Goal: Contribute content: Contribute content

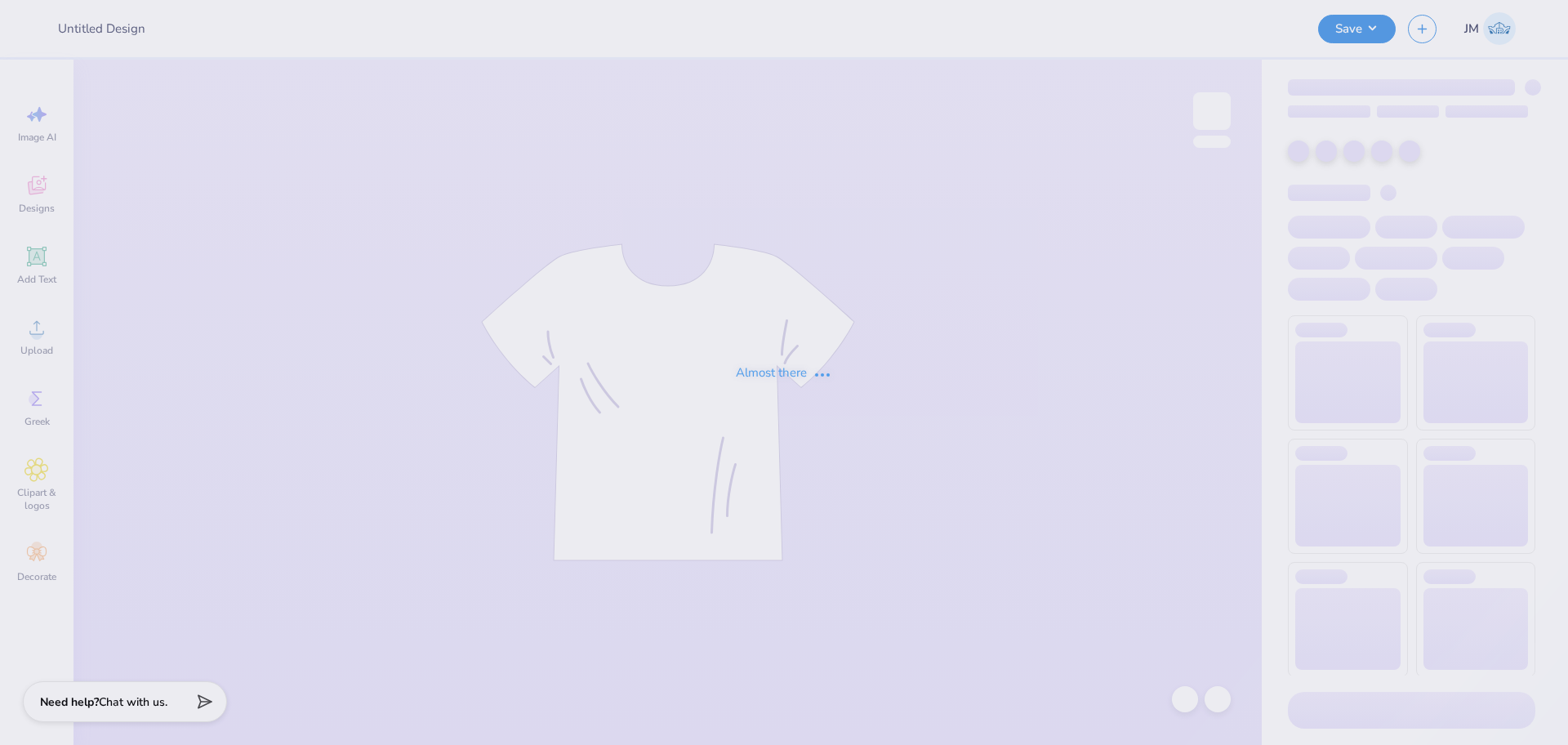
type input "PBP Parents Weekend shirt"
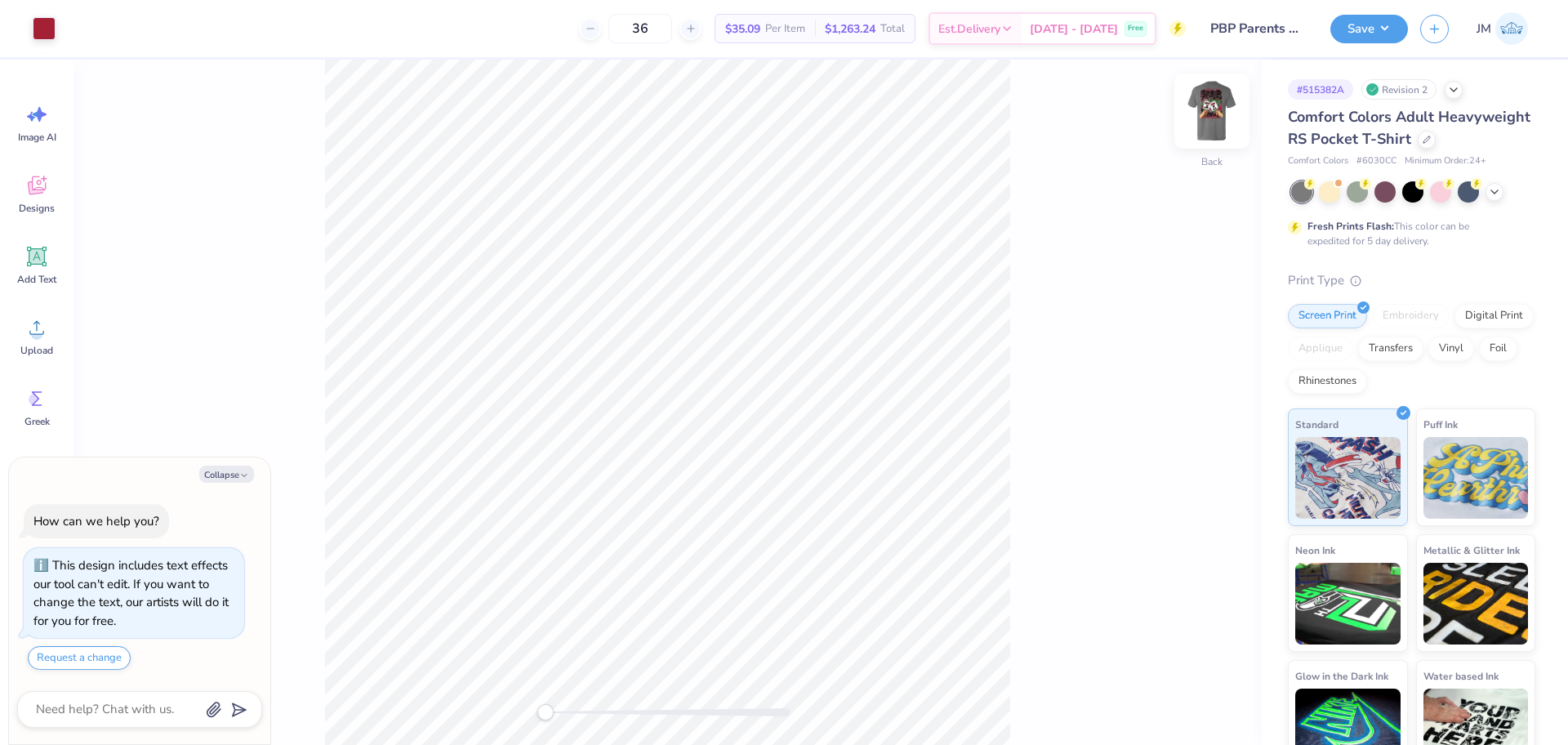
click at [1207, 119] on img at bounding box center [1211, 111] width 65 height 65
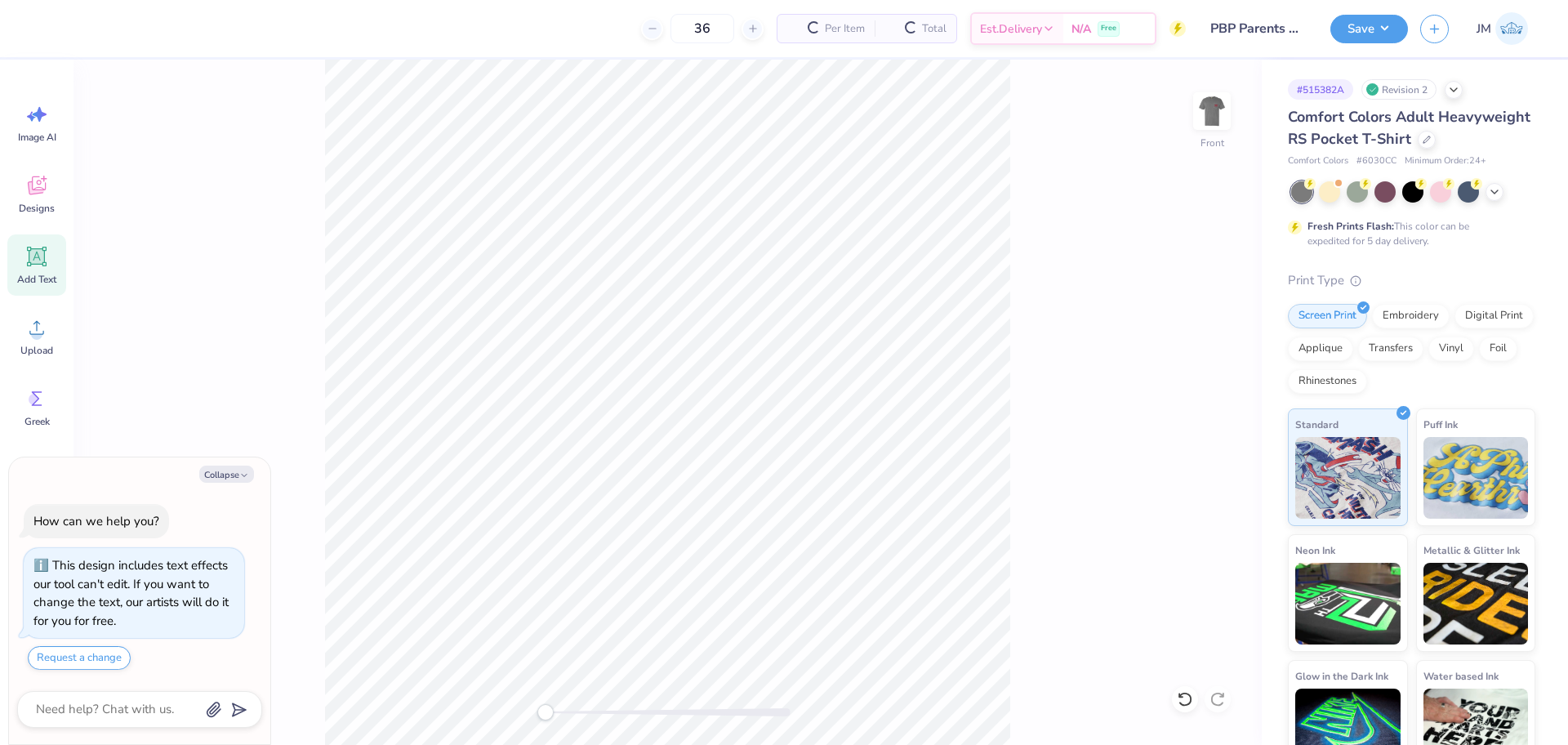
click at [32, 255] on icon at bounding box center [38, 257] width 16 height 16
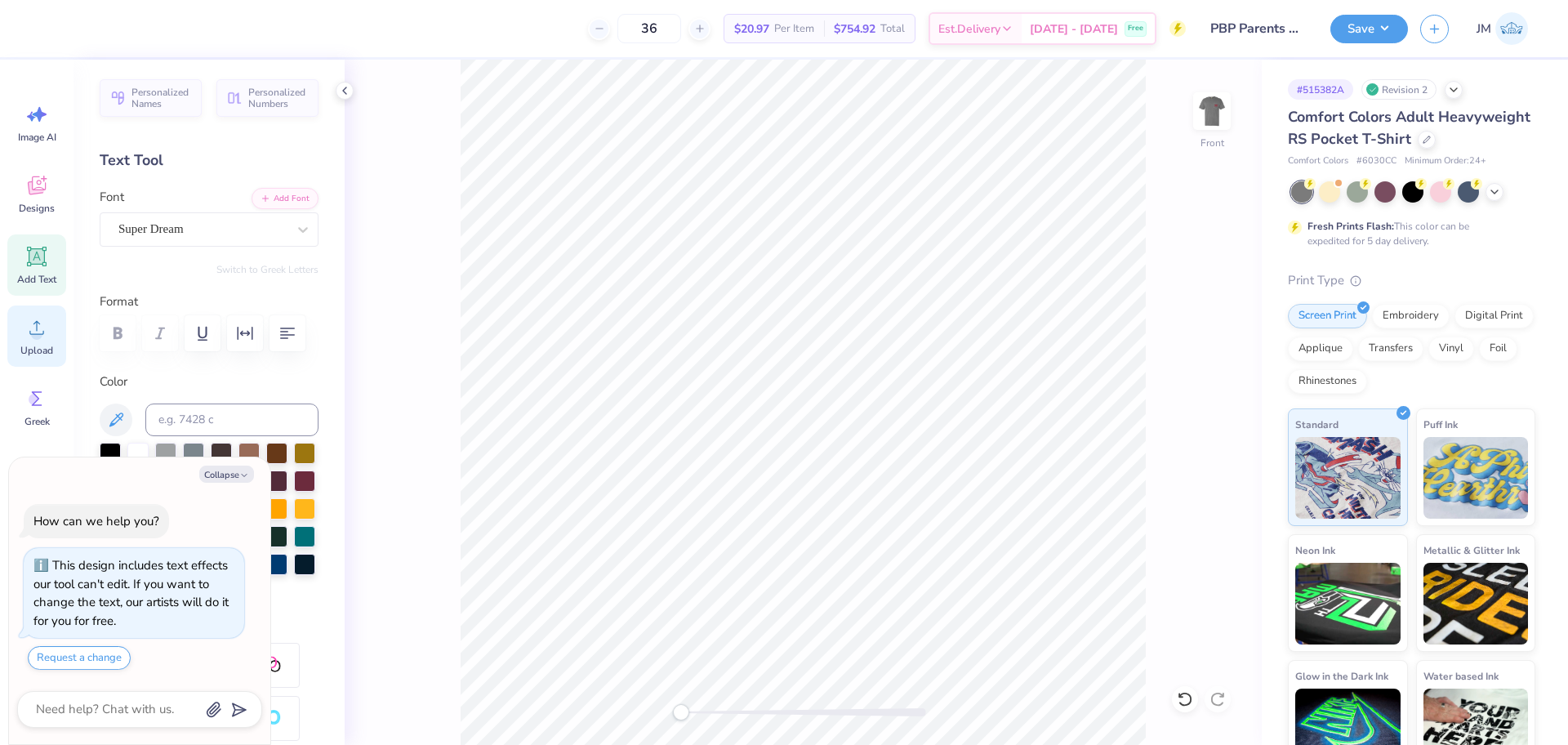
click at [38, 335] on circle at bounding box center [37, 334] width 12 height 12
click at [37, 344] on span "Upload" at bounding box center [37, 350] width 33 height 13
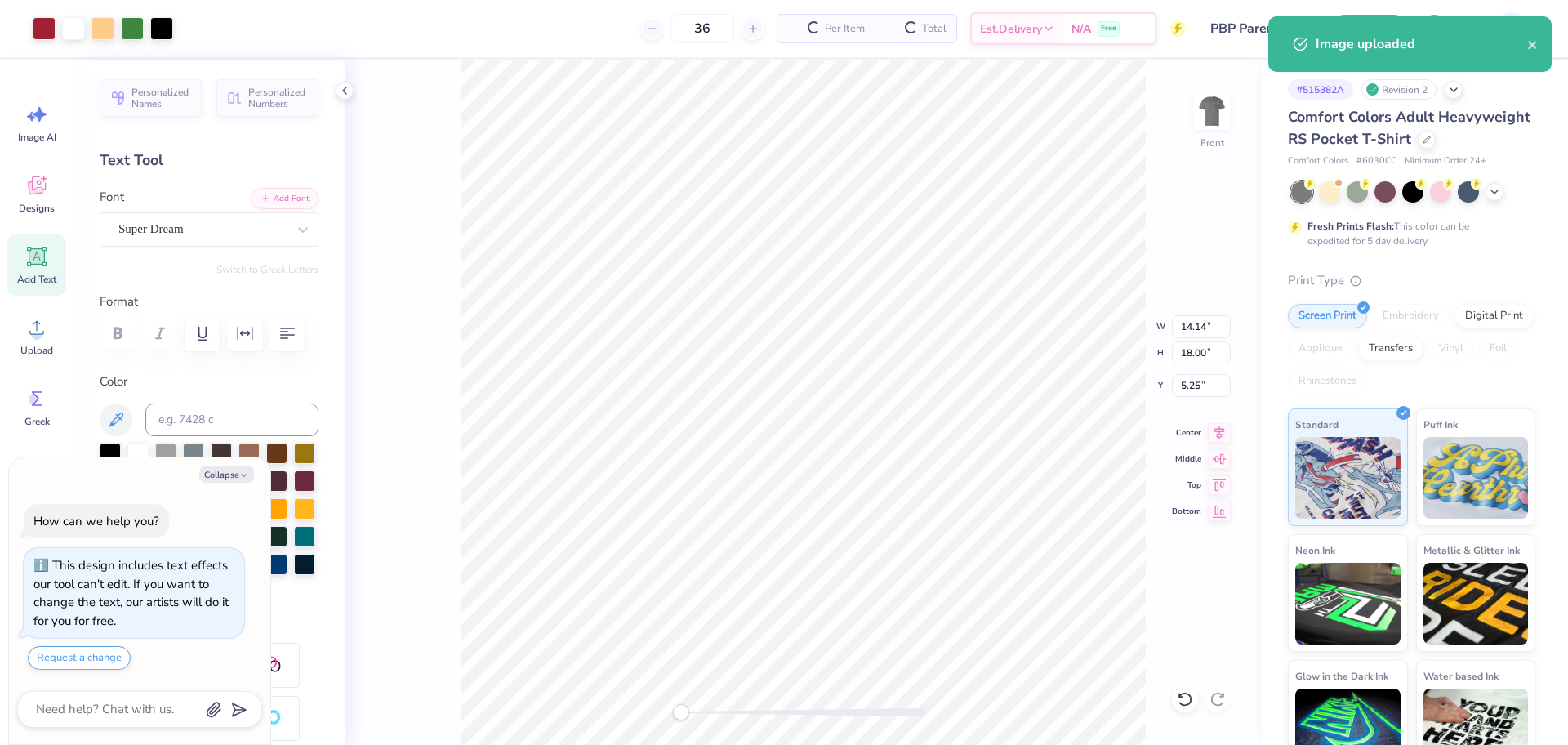
type textarea "x"
click at [1177, 354] on input "18.00" at bounding box center [1201, 352] width 59 height 23
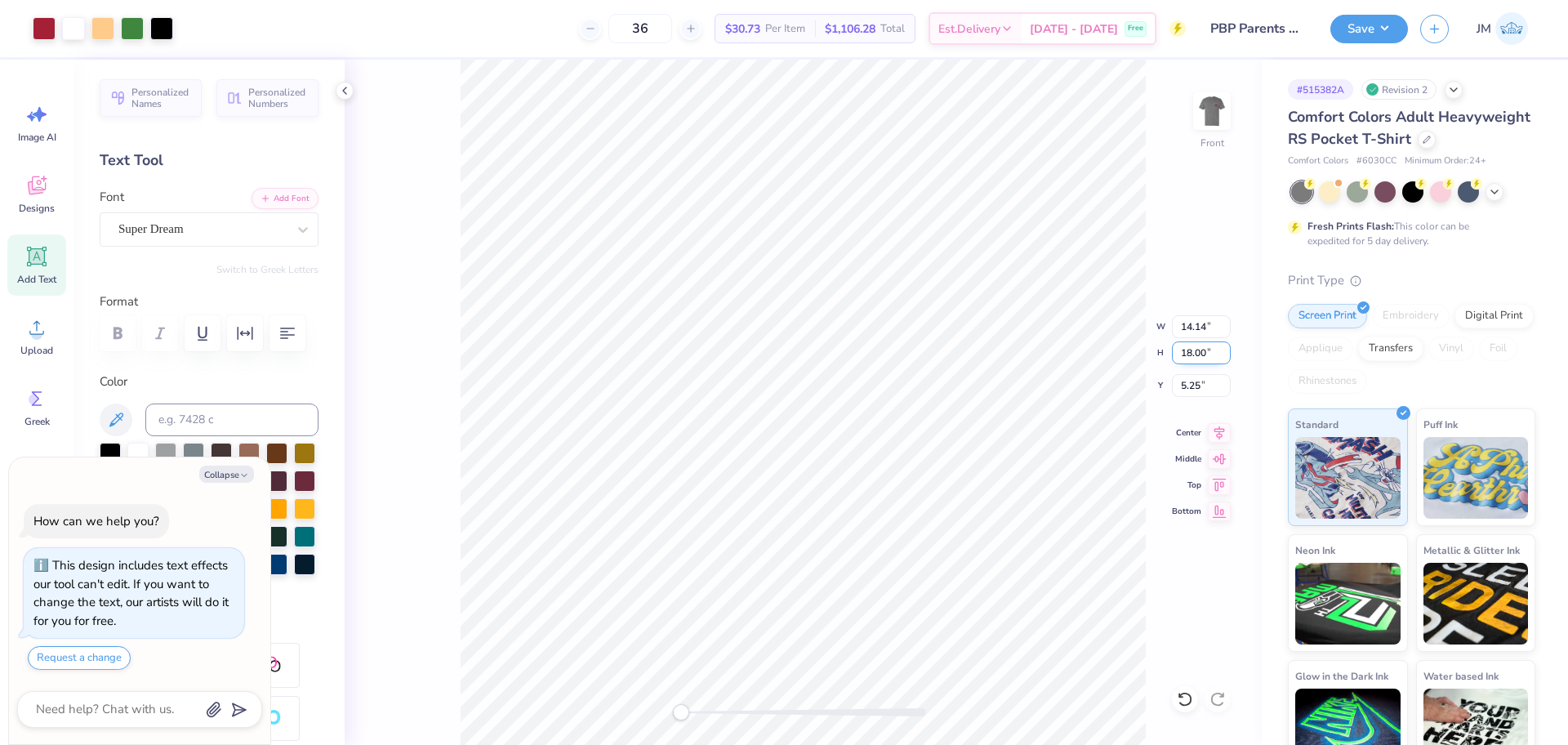
click at [1177, 354] on input "18.00" at bounding box center [1201, 352] width 59 height 23
type input "15"
type textarea "x"
click at [1193, 386] on input "6.75" at bounding box center [1201, 384] width 59 height 23
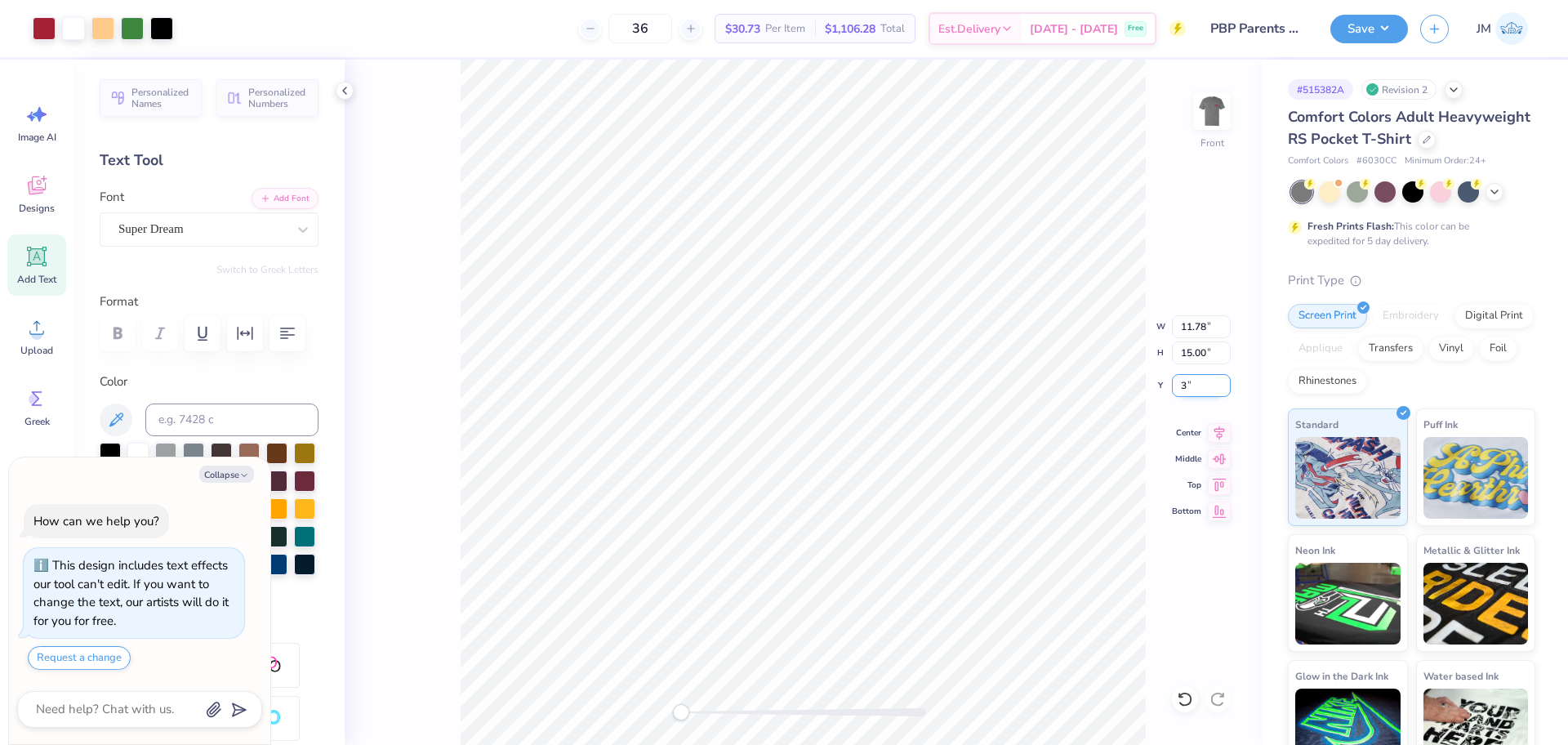
type input "3"
click at [1366, 31] on button "Save" at bounding box center [1368, 26] width 78 height 29
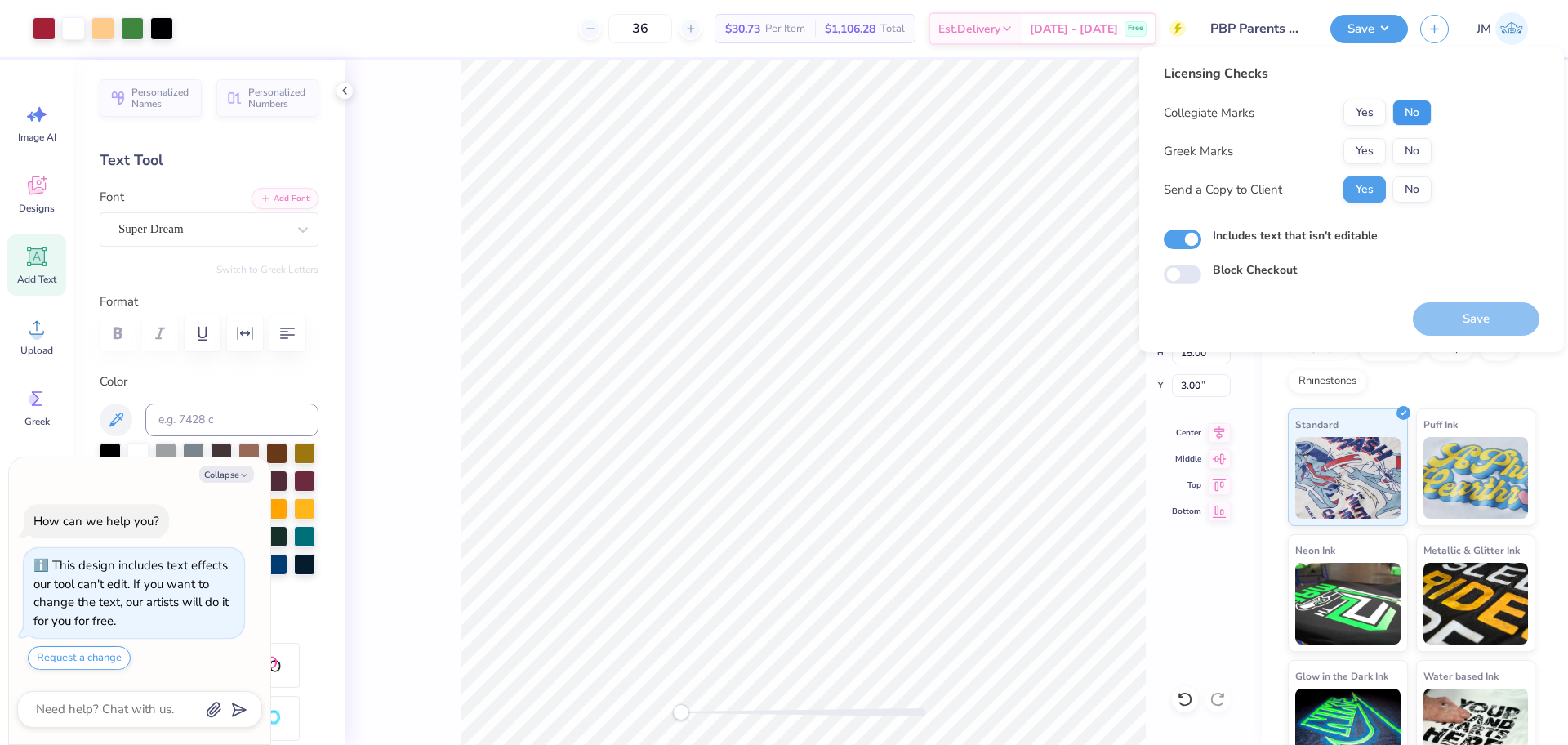
click at [1404, 110] on button "No" at bounding box center [1412, 113] width 40 height 26
click at [1369, 151] on button "Yes" at bounding box center [1363, 151] width 42 height 26
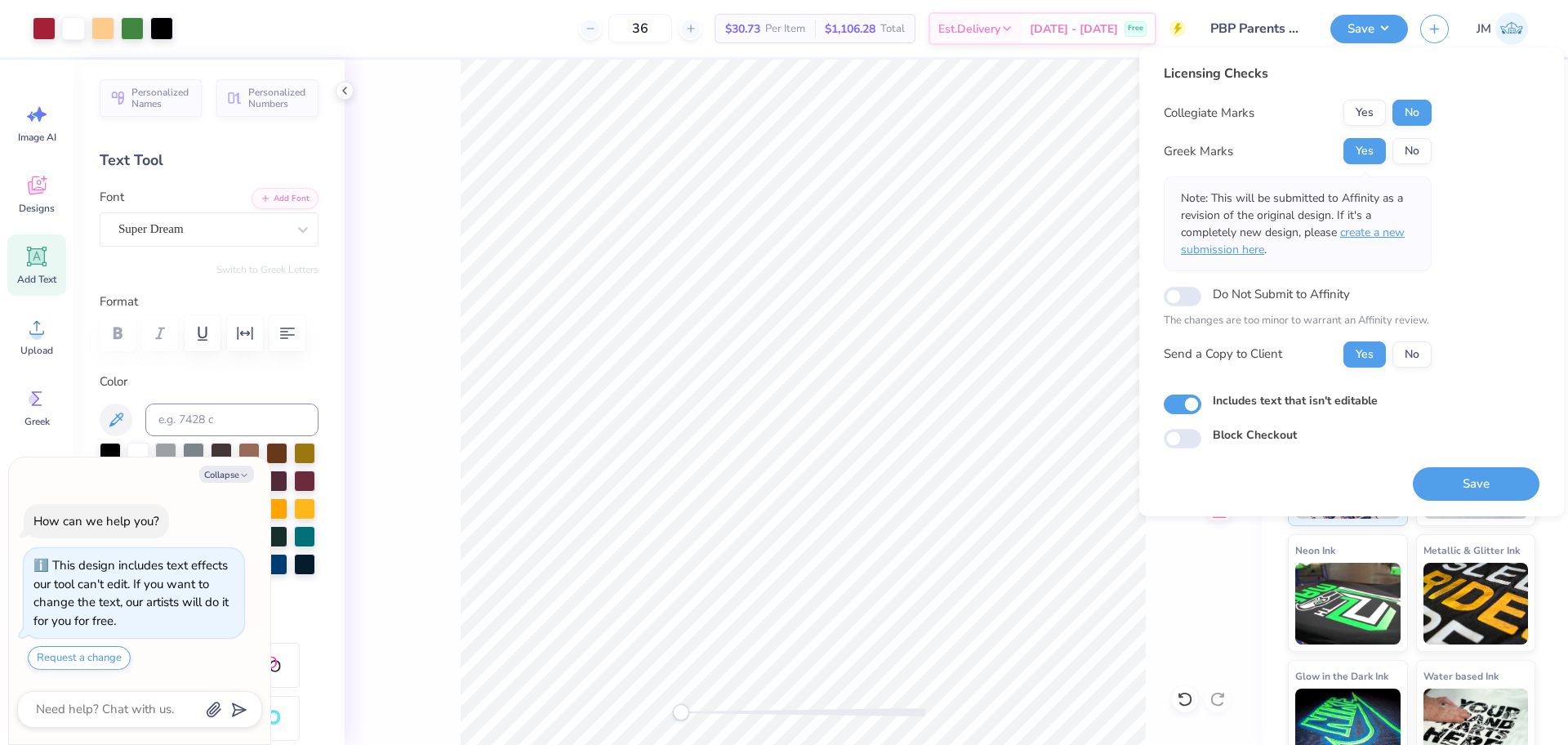
click at [1385, 229] on span "create a new submission here" at bounding box center [1292, 240] width 223 height 33
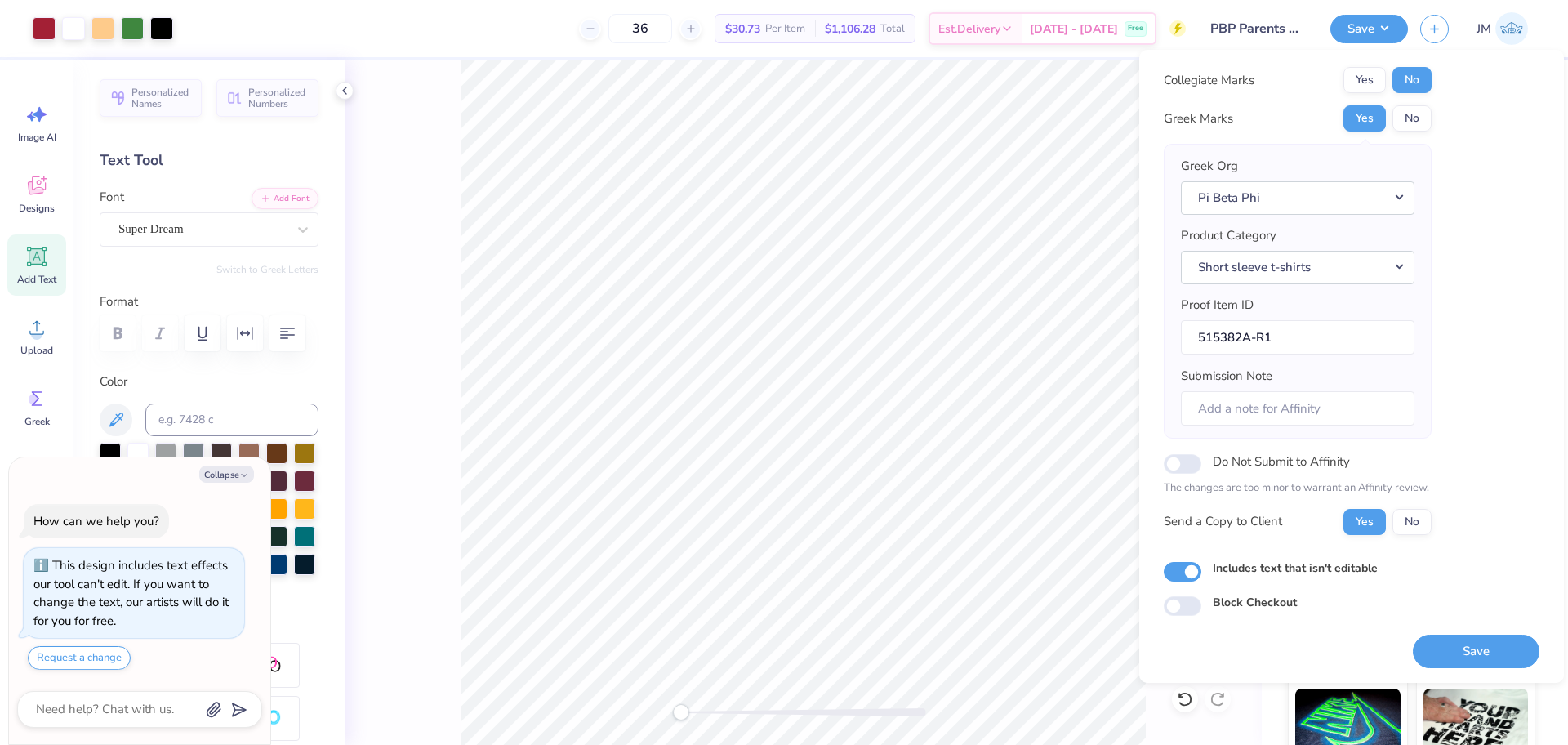
scroll to position [36, 0]
click at [1459, 651] on button "Save" at bounding box center [1476, 650] width 126 height 34
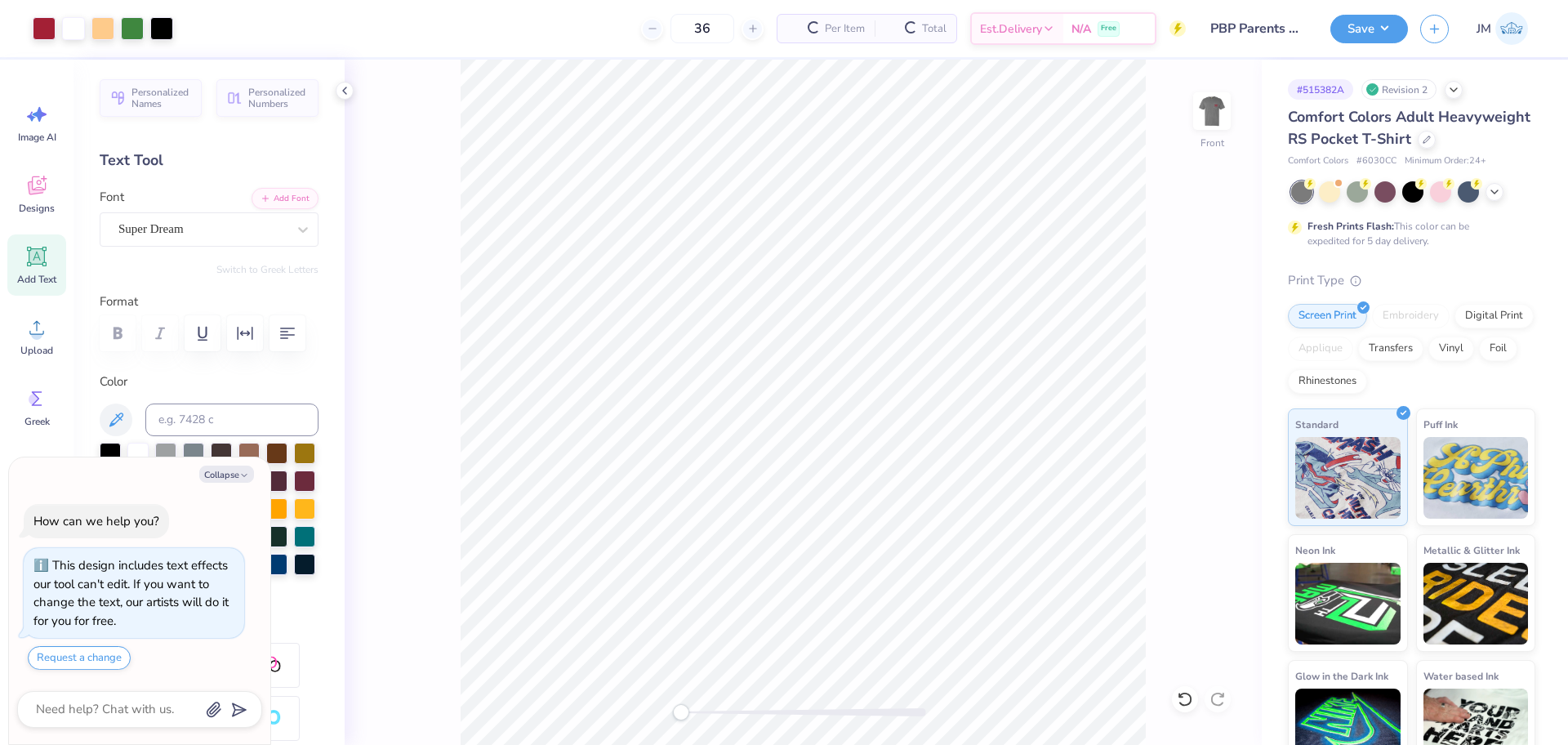
click at [666, 137] on div "Front" at bounding box center [803, 401] width 917 height 685
click at [1358, 31] on button "Save" at bounding box center [1368, 26] width 78 height 29
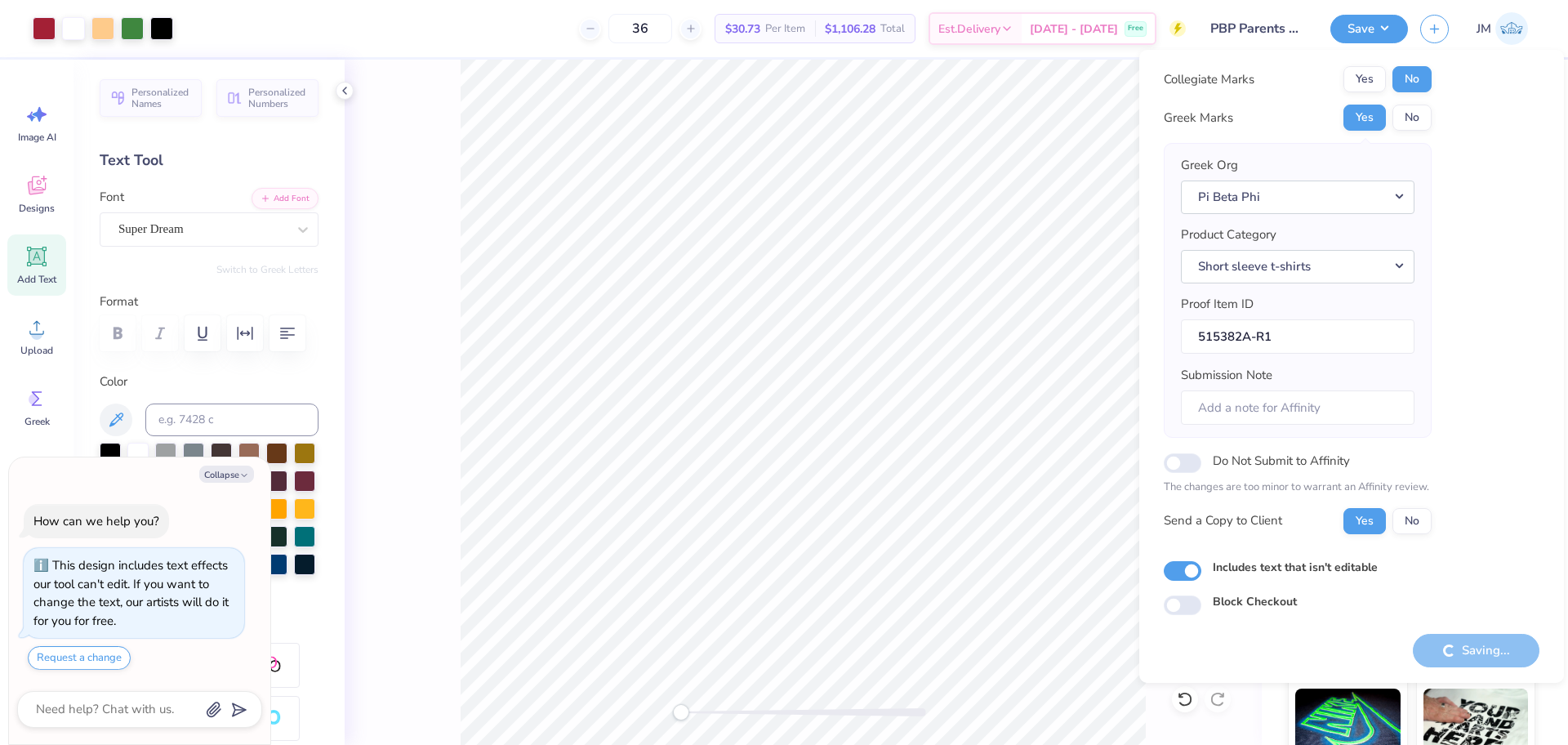
type textarea "x"
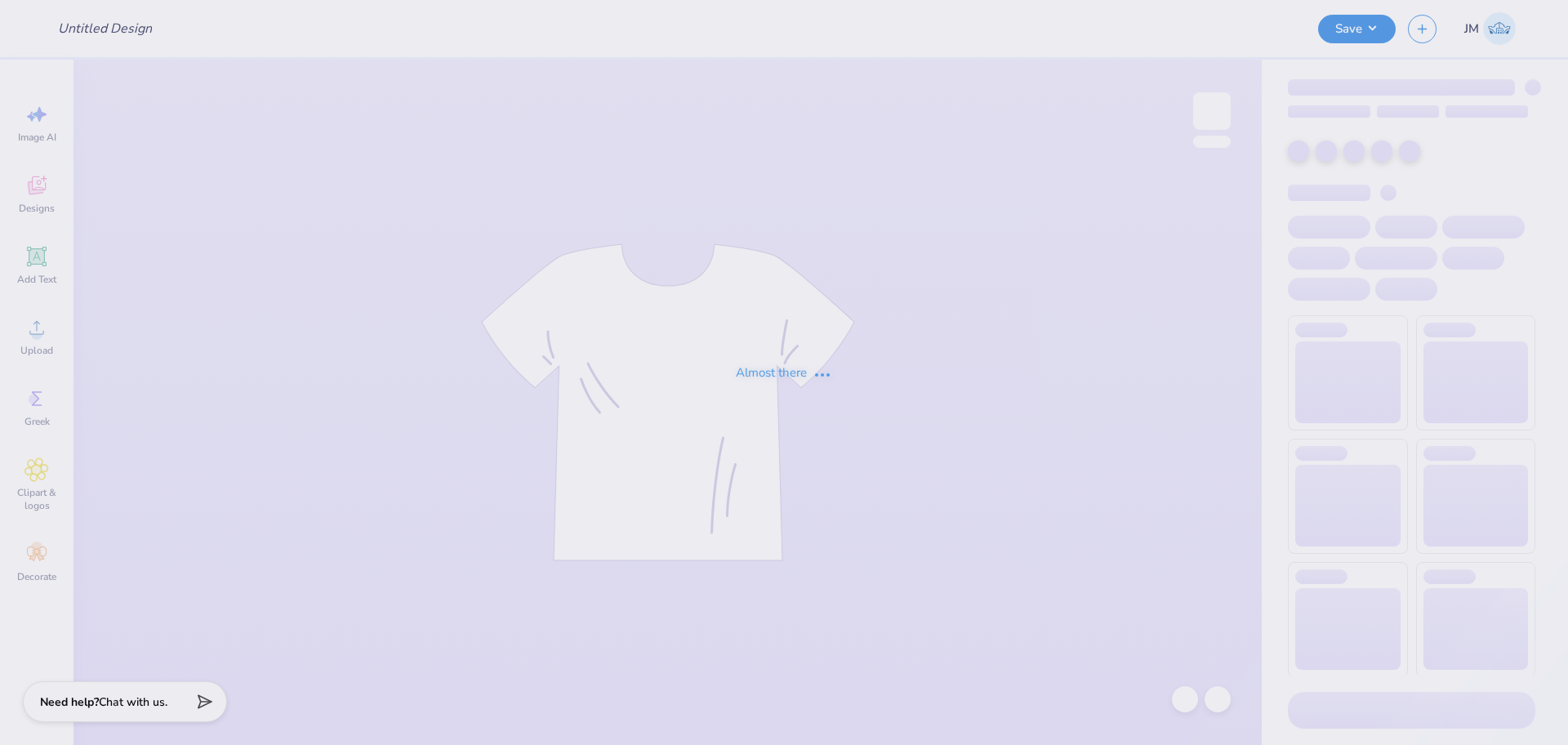
type input "PBP Parents Weekend shirt"
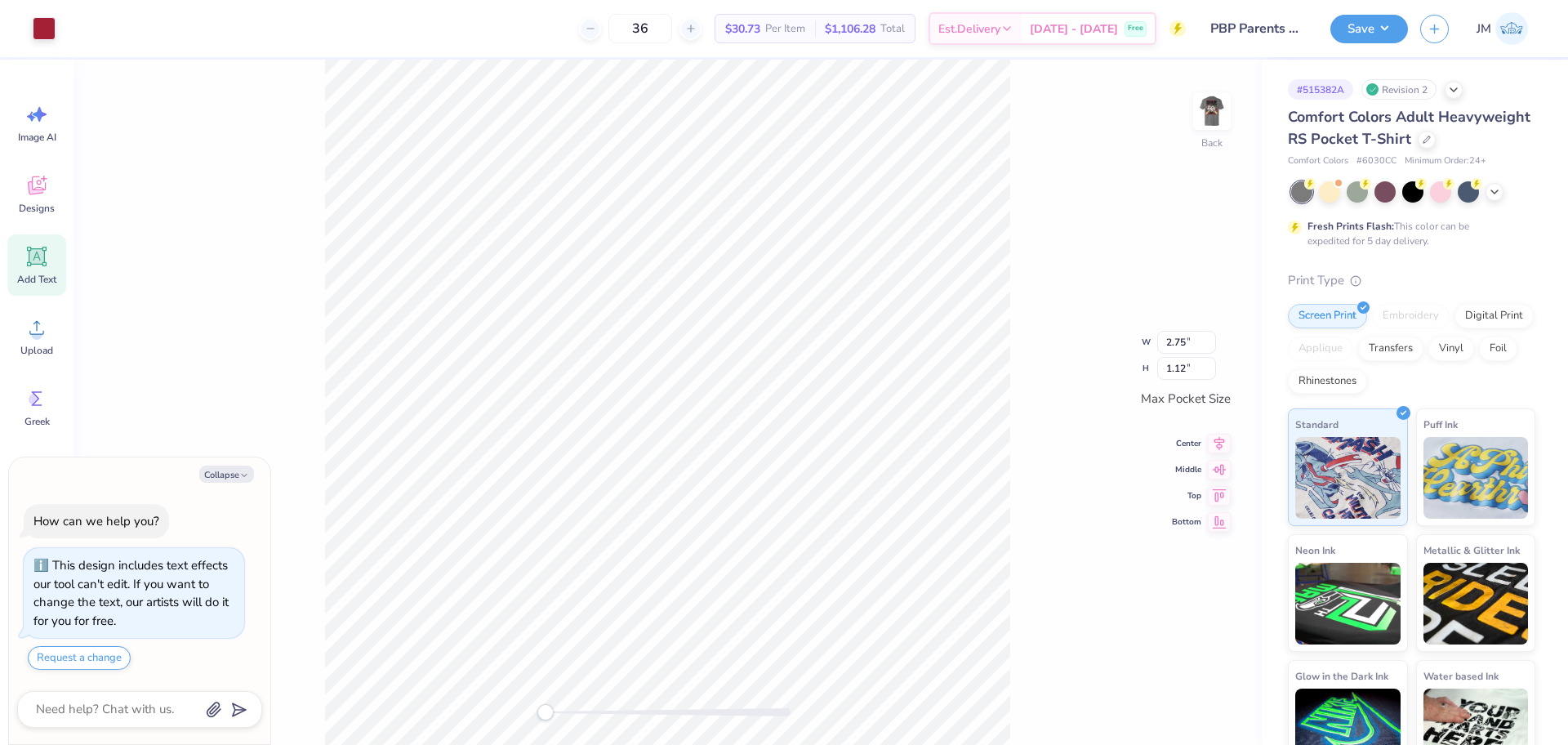
click at [36, 251] on icon at bounding box center [37, 256] width 25 height 25
type textarea "x"
type input "3.50"
type input "1.01"
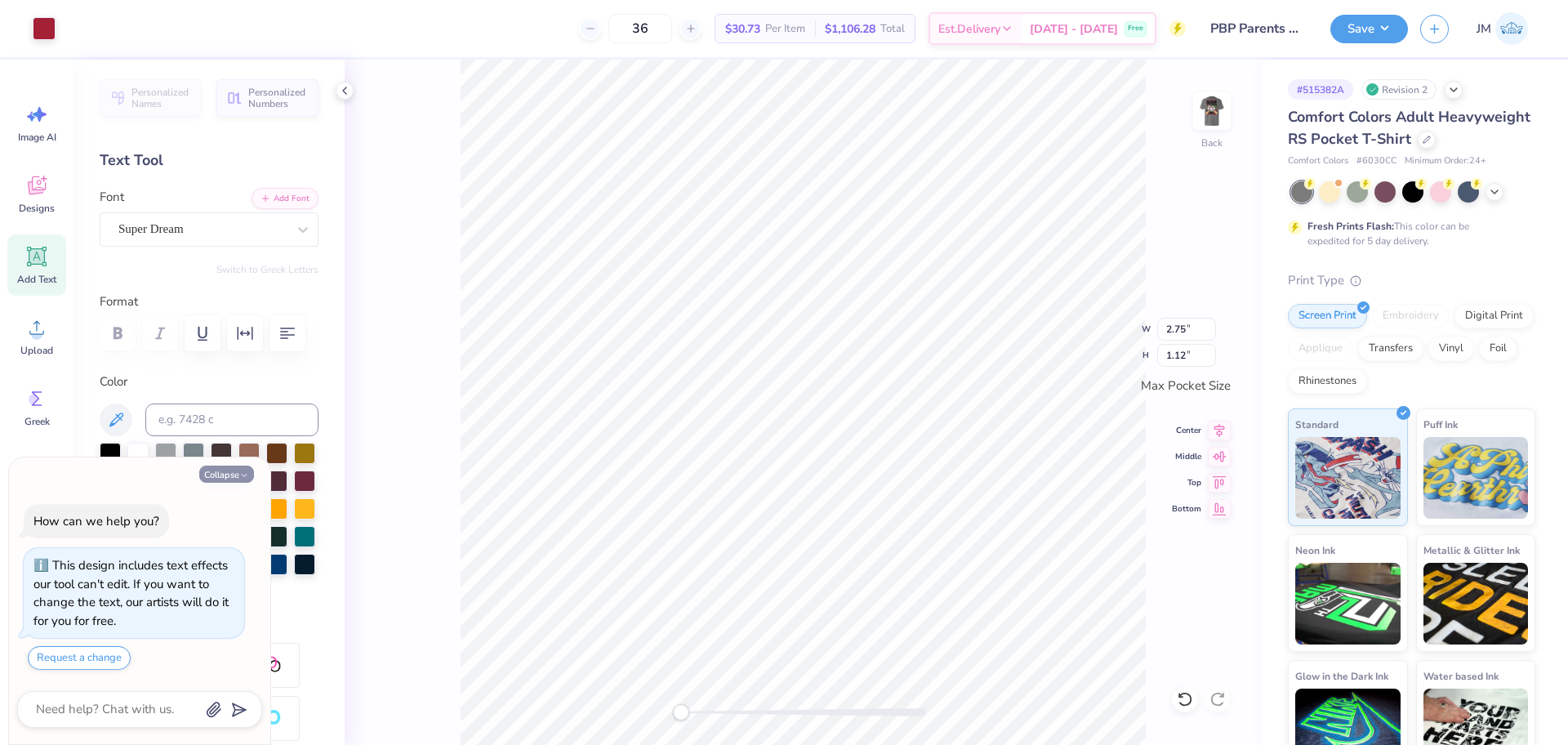
click at [241, 471] on icon "button" at bounding box center [244, 475] width 10 height 10
type textarea "x"
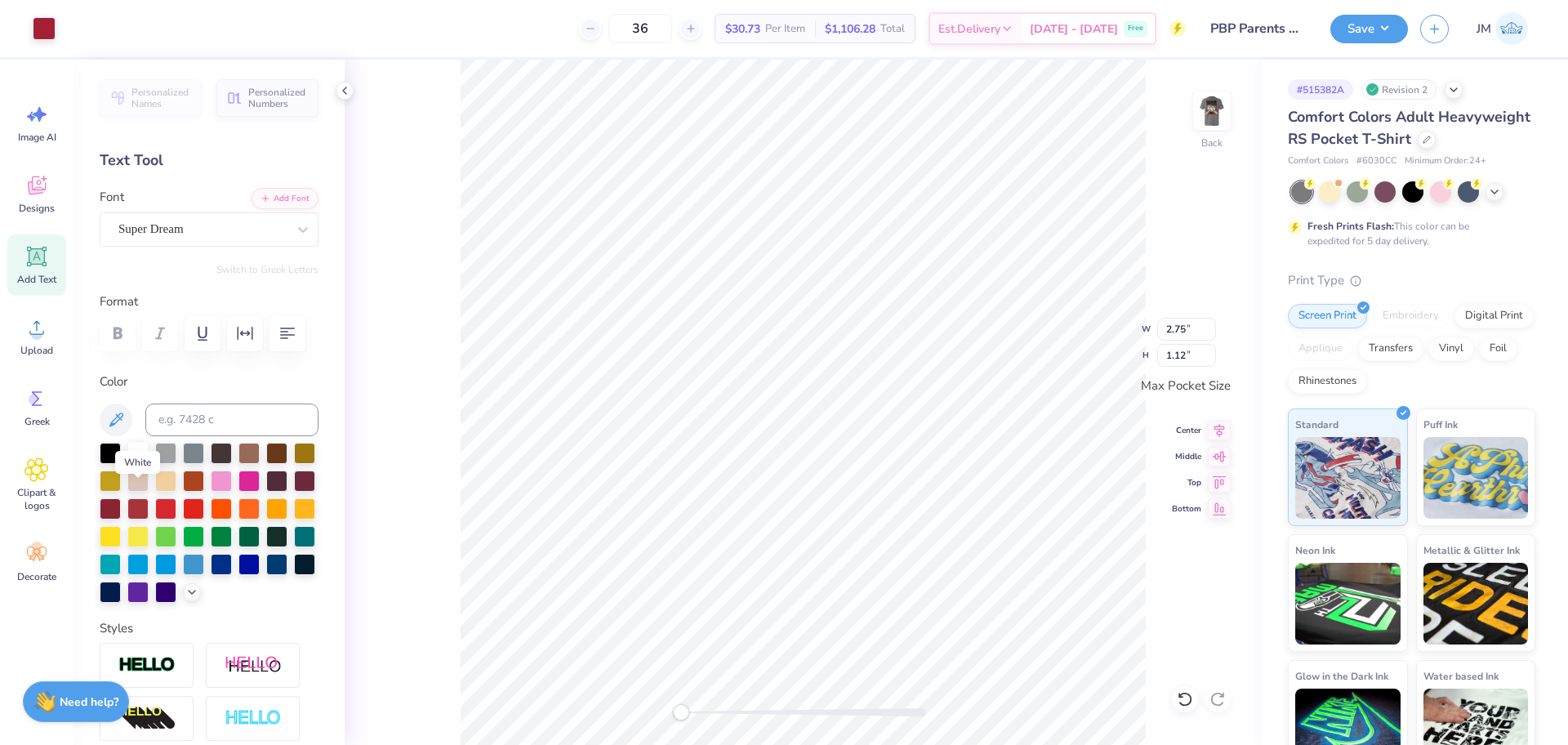
click at [141, 462] on div at bounding box center [137, 451] width 21 height 21
click at [137, 462] on div at bounding box center [137, 451] width 21 height 21
drag, startPoint x: 683, startPoint y: 714, endPoint x: 716, endPoint y: 707, distance: 33.7
click at [710, 709] on div "Accessibility label" at bounding box center [703, 711] width 17 height 17
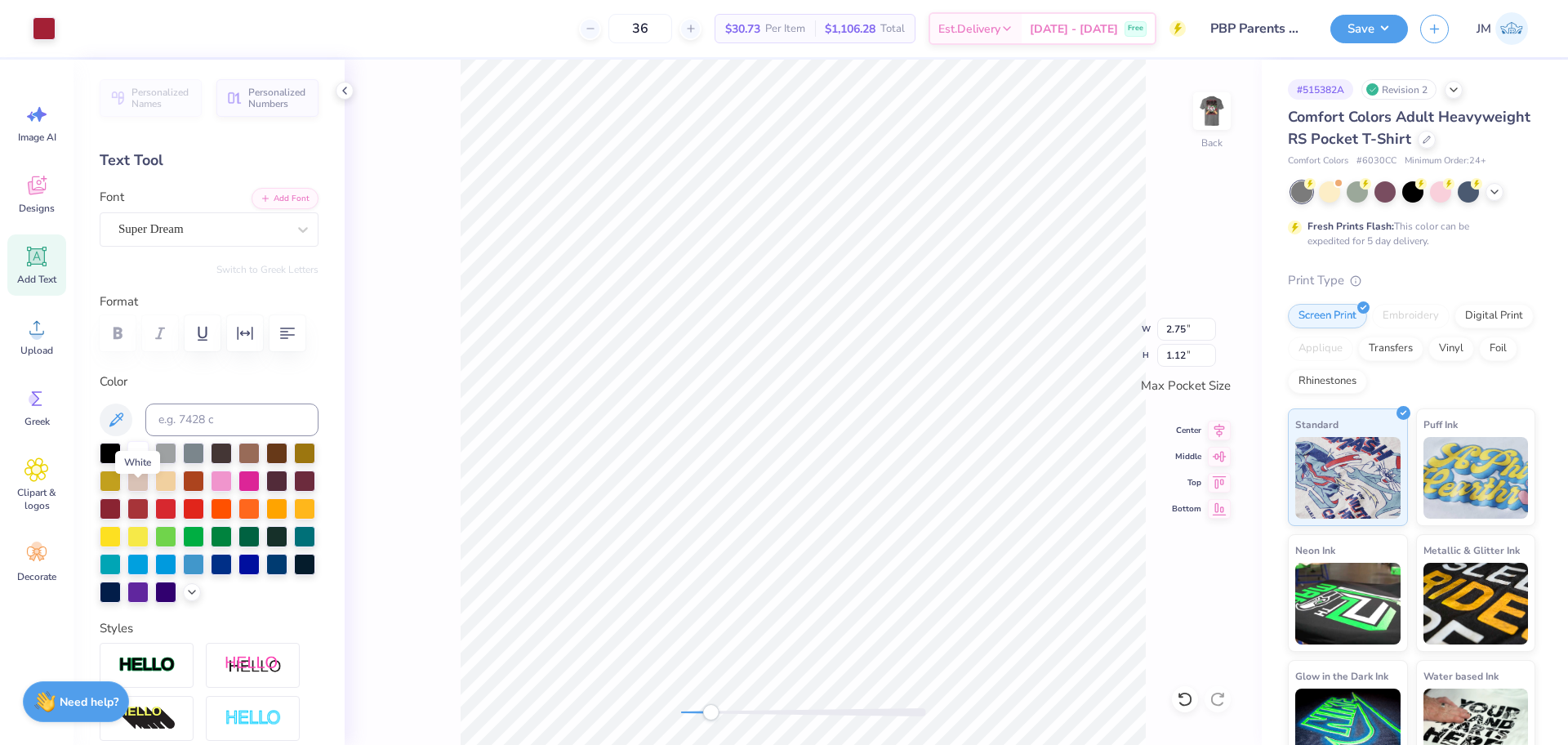
click at [138, 462] on div at bounding box center [137, 451] width 21 height 21
type input "3.50"
type input "0.47"
click at [135, 462] on div at bounding box center [137, 451] width 21 height 21
click at [1216, 120] on img at bounding box center [1211, 111] width 65 height 65
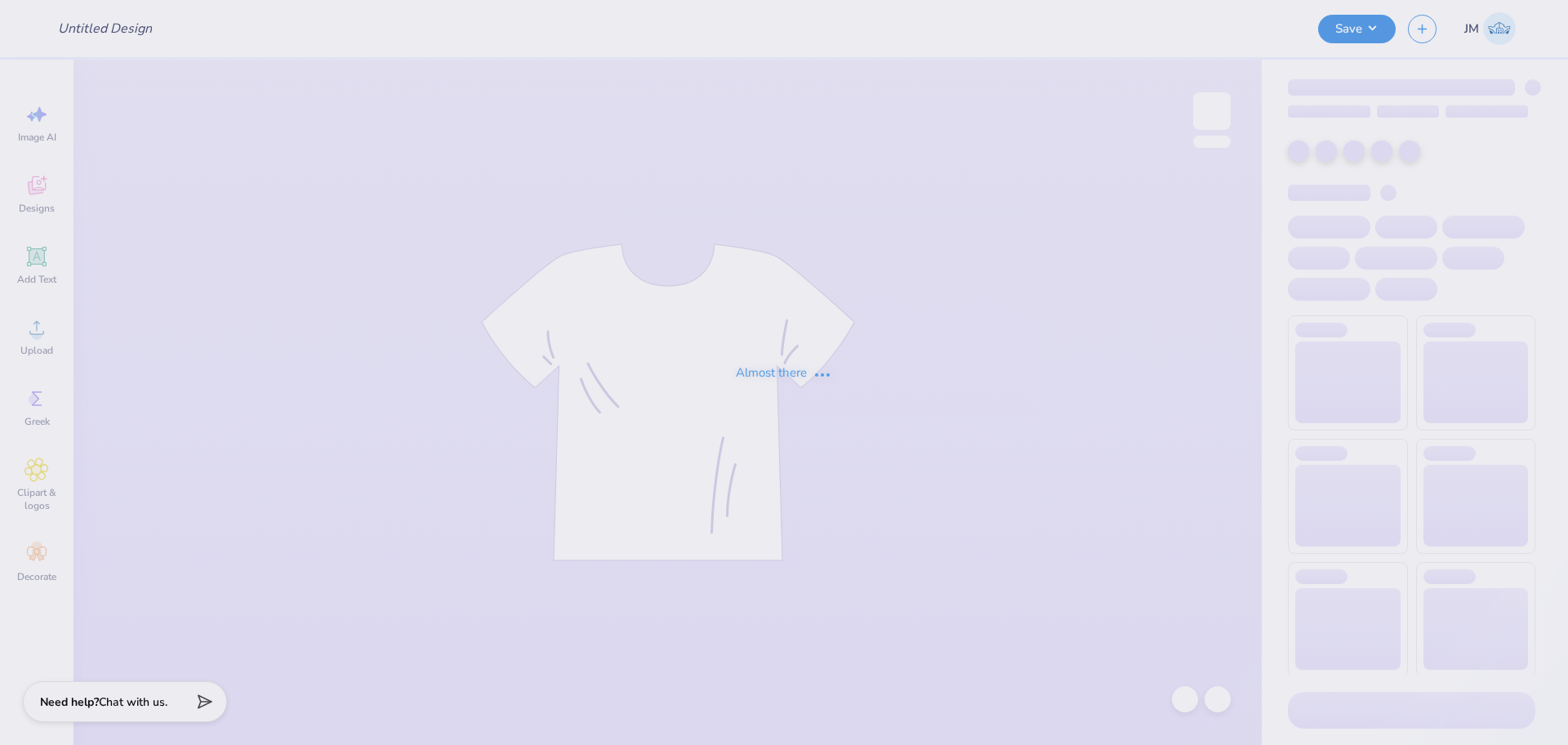
type input "GPHI Fam Weekend Tees AZ"
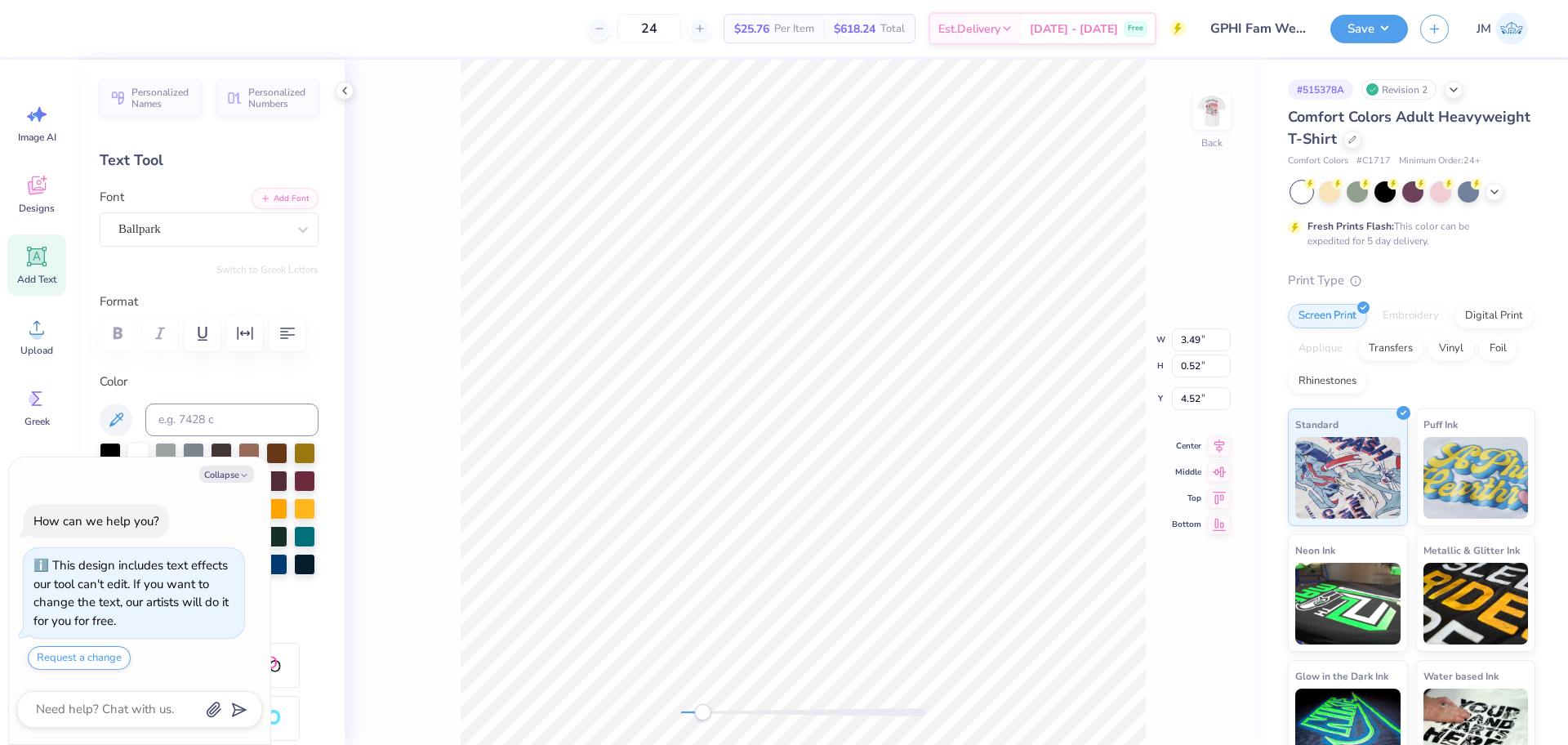
click at [718, 700] on div "Back W 3.49 3.49 " H 0.52 0.52 " Y 4.52 4.52 " Center Middle Top Bottom" at bounding box center [803, 401] width 917 height 685
click at [763, 695] on div "Back" at bounding box center [803, 401] width 917 height 685
click at [656, 677] on div "Back W 1.13 1.13 " H 0.36 0.36 " Y 5.11 5.11 " Center Middle Top Bottom" at bounding box center [803, 401] width 917 height 685
click at [1217, 118] on img at bounding box center [1211, 111] width 65 height 65
click at [729, 693] on div "Front" at bounding box center [803, 401] width 917 height 685
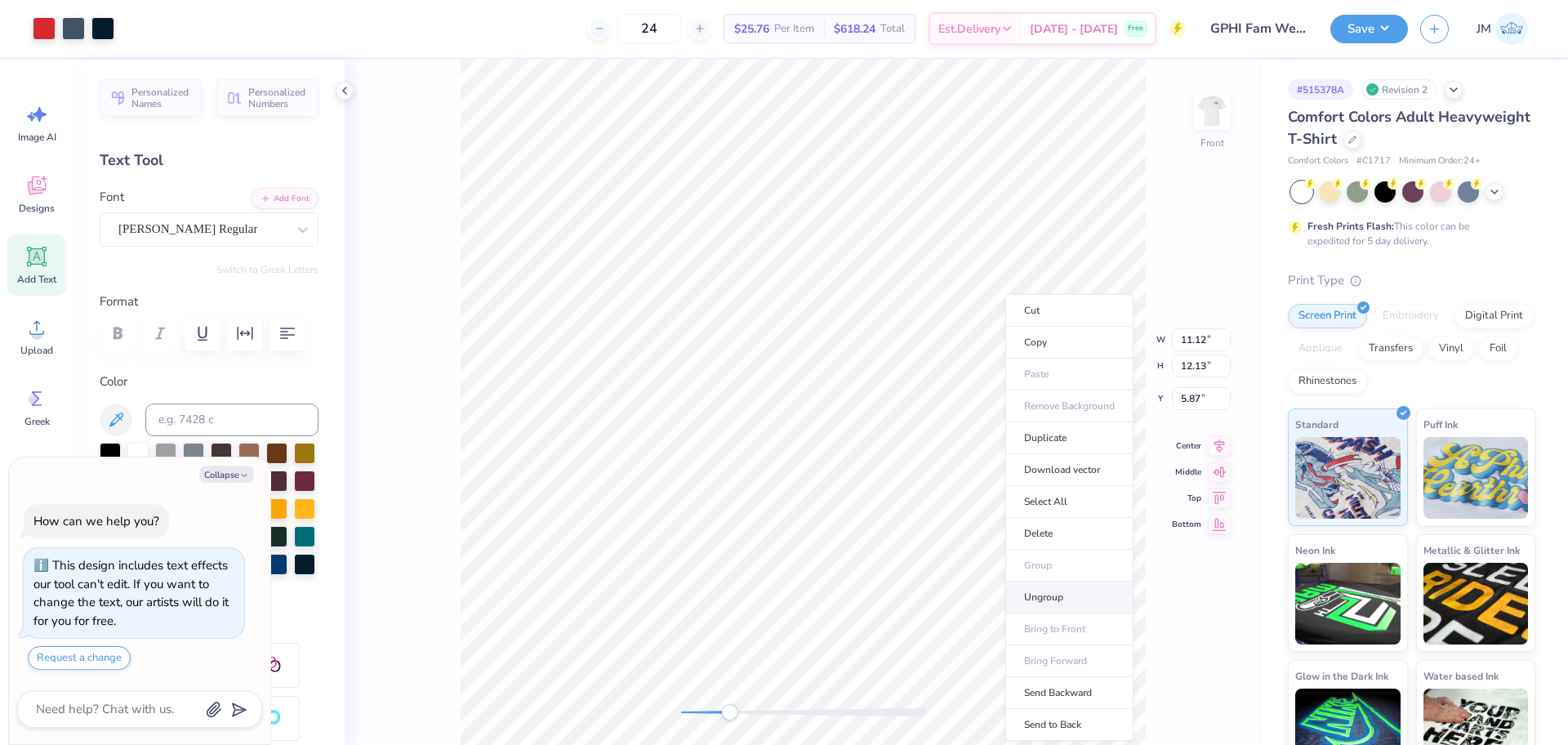
click at [1064, 594] on li "Ungroup" at bounding box center [1069, 597] width 128 height 32
type textarea "x"
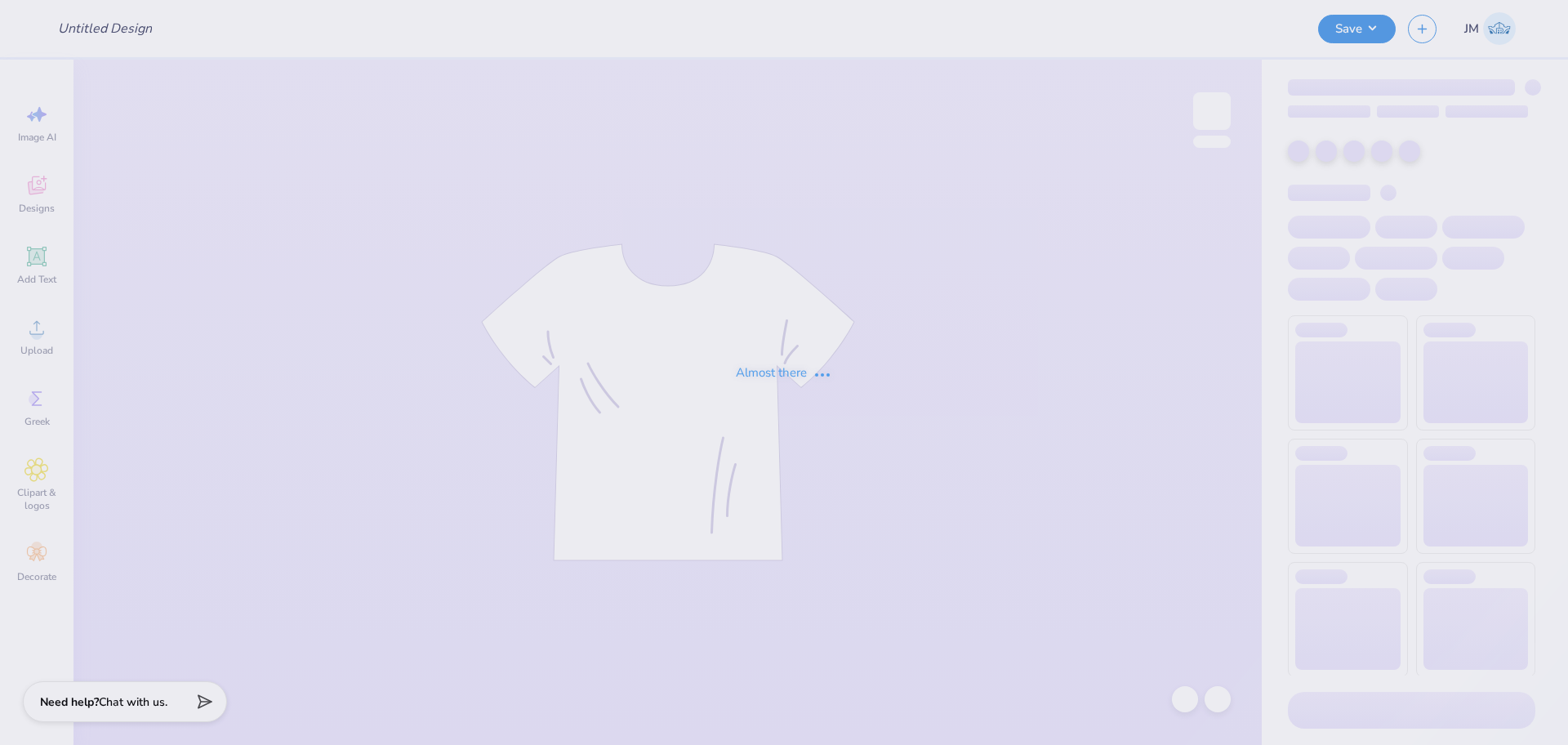
type input "GPHI Fam Weekend Tees AZ"
type input "24"
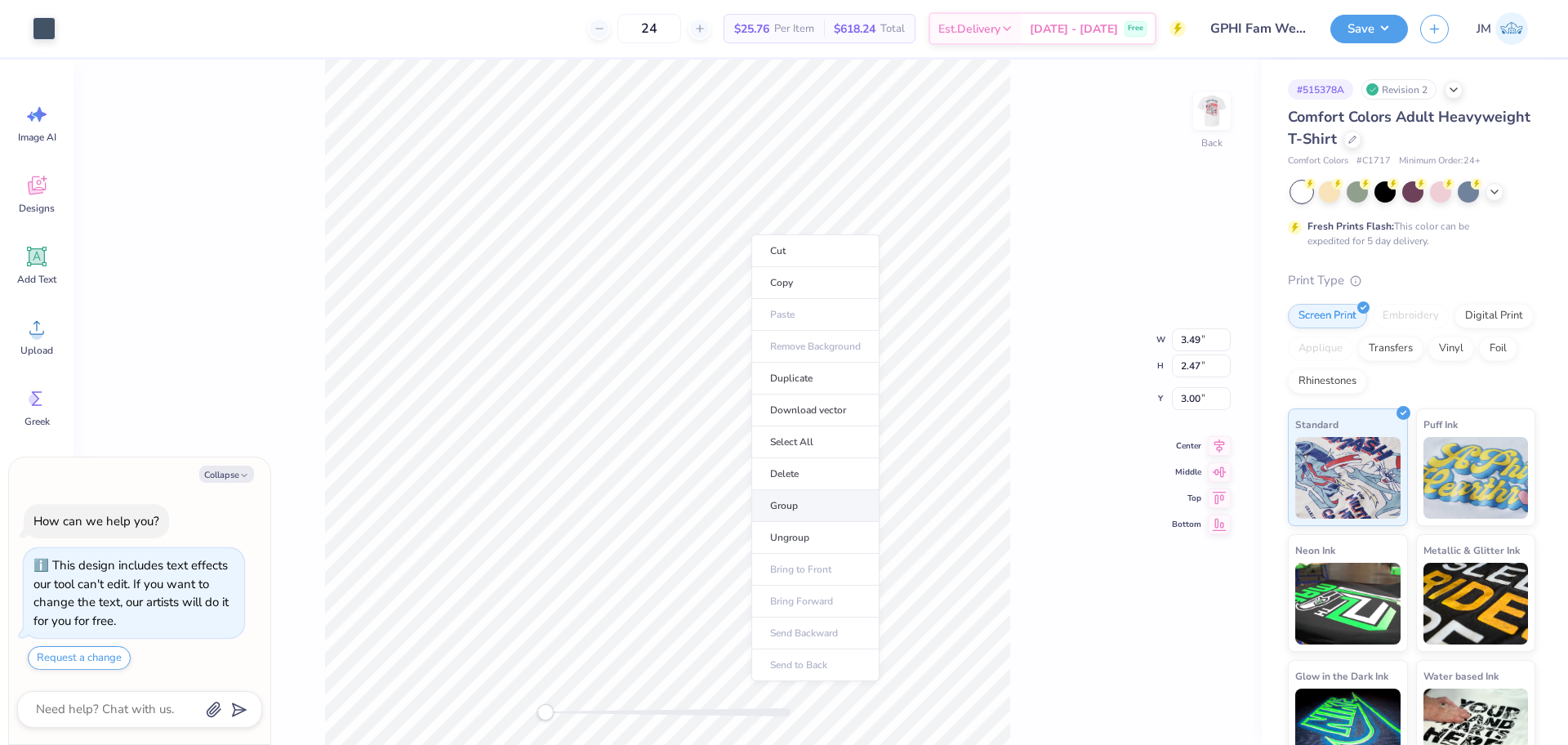
click at [801, 501] on li "Group" at bounding box center [815, 506] width 128 height 32
type textarea "x"
click at [1191, 333] on input "3.49" at bounding box center [1201, 326] width 59 height 23
type input "3.5"
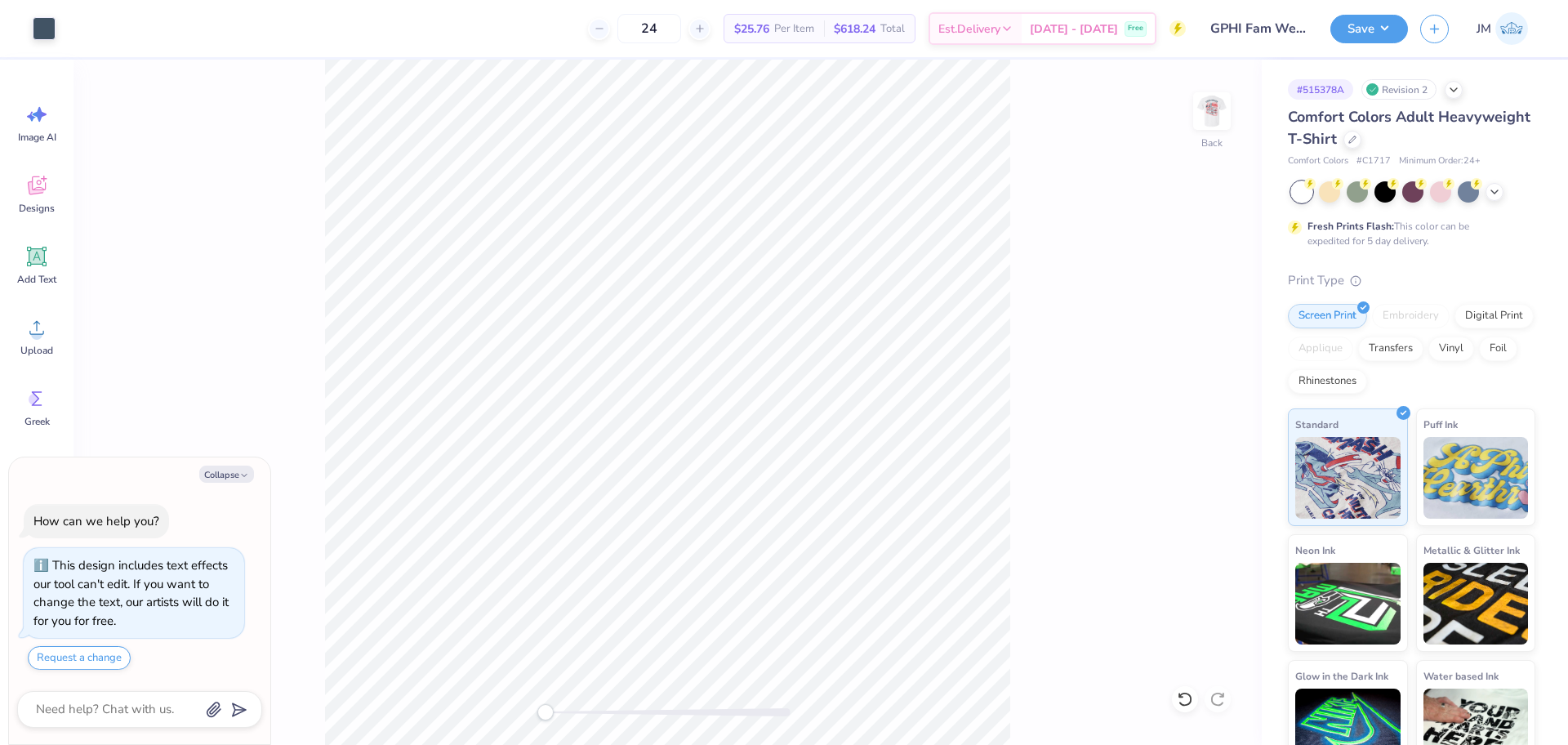
type textarea "x"
click at [1180, 327] on input "3.49" at bounding box center [1201, 326] width 59 height 23
type input "3.5"
type textarea "x"
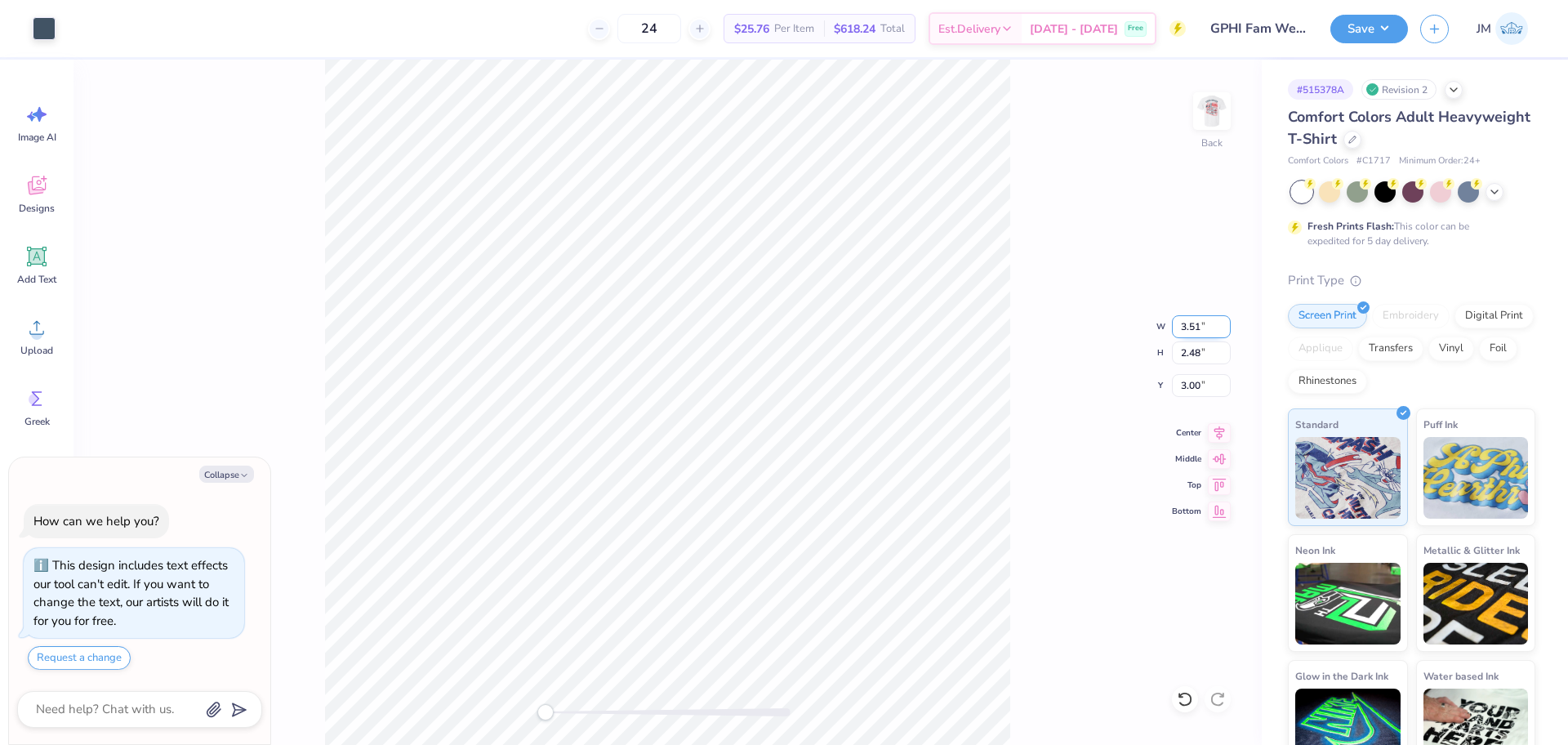
click at [1189, 322] on input "3.51" at bounding box center [1201, 326] width 59 height 23
type input "3.5"
click at [1216, 115] on img at bounding box center [1211, 111] width 65 height 65
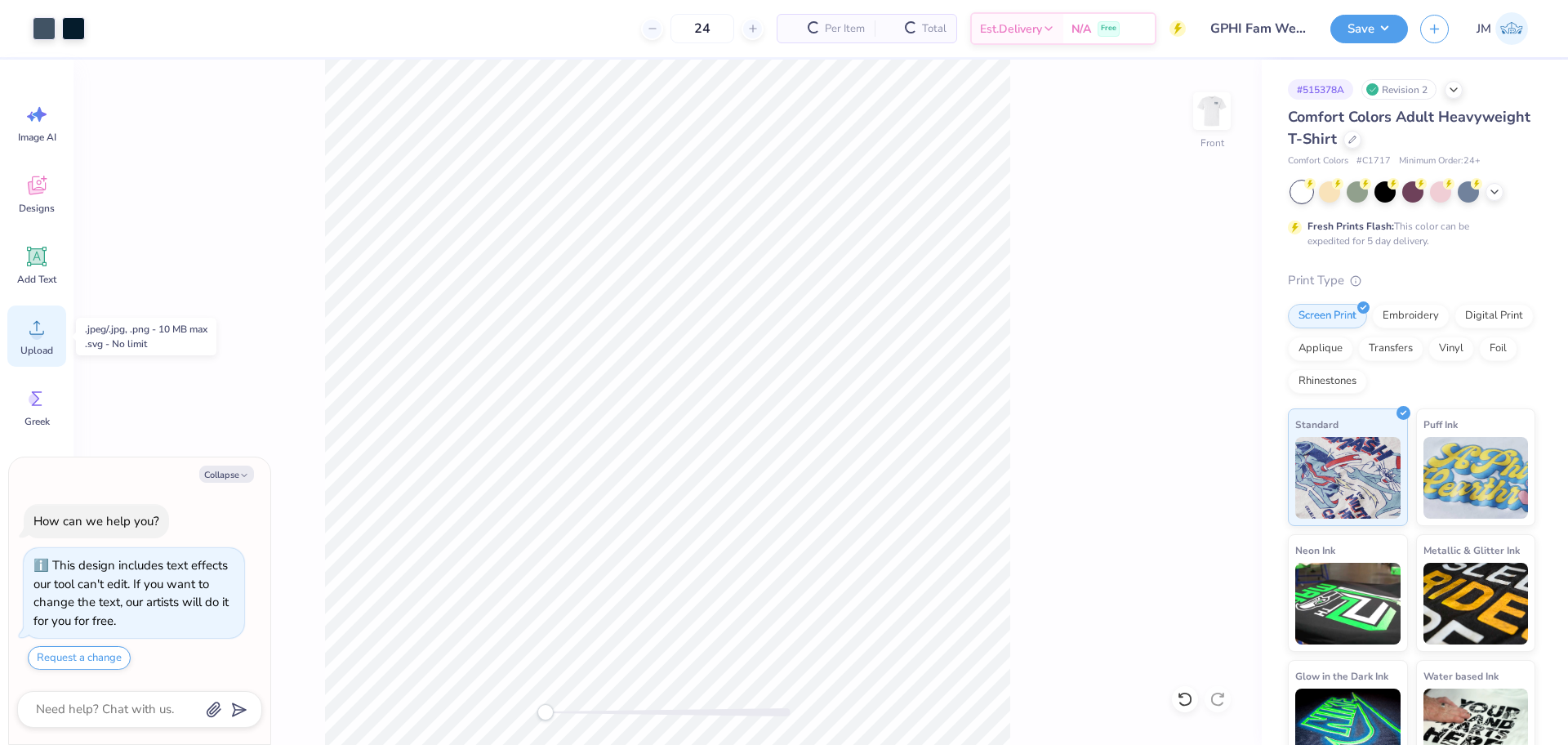
drag, startPoint x: 30, startPoint y: 344, endPoint x: 39, endPoint y: 341, distance: 9.5
click at [31, 344] on span "Upload" at bounding box center [37, 350] width 33 height 13
click at [17, 335] on div "Upload" at bounding box center [37, 336] width 59 height 61
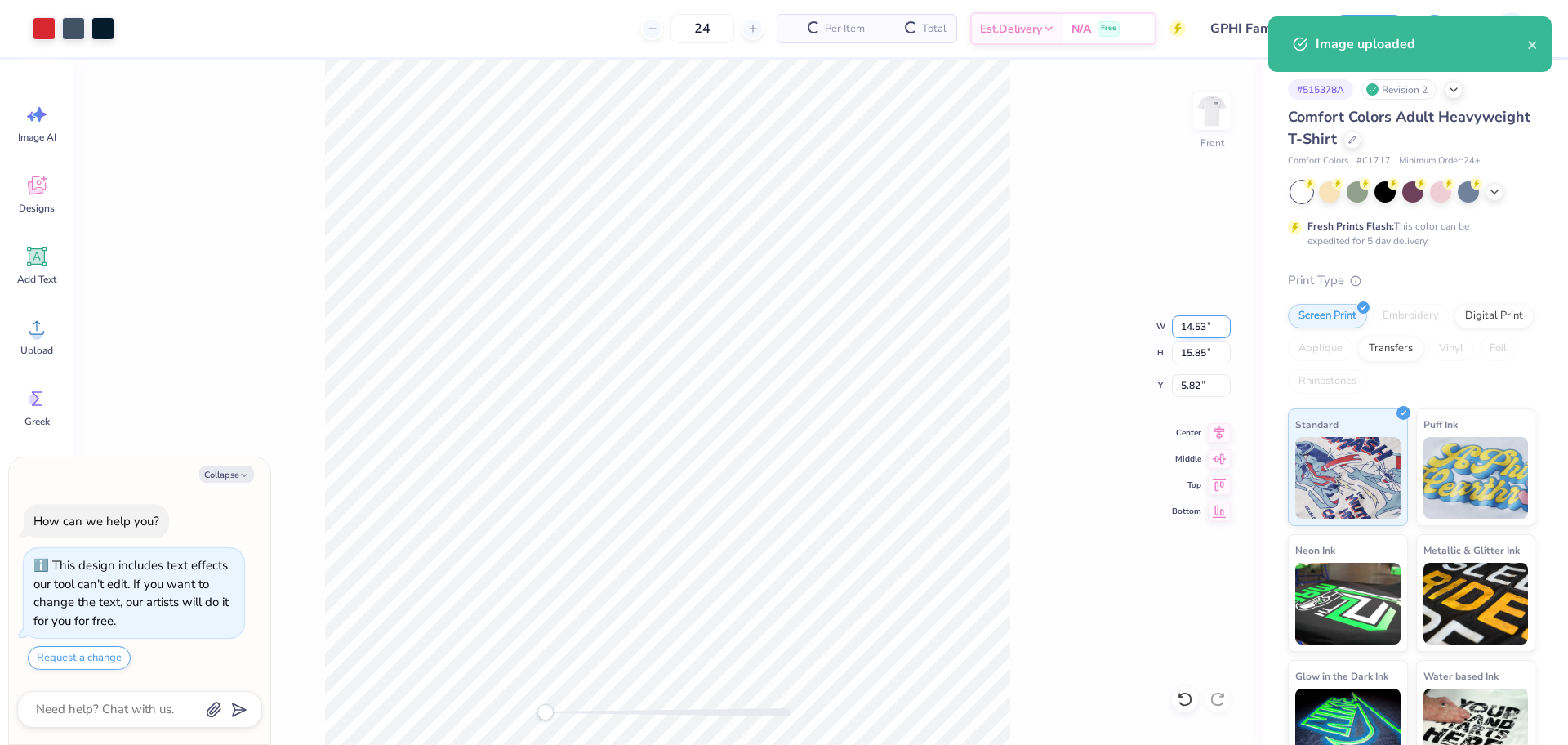
type textarea "x"
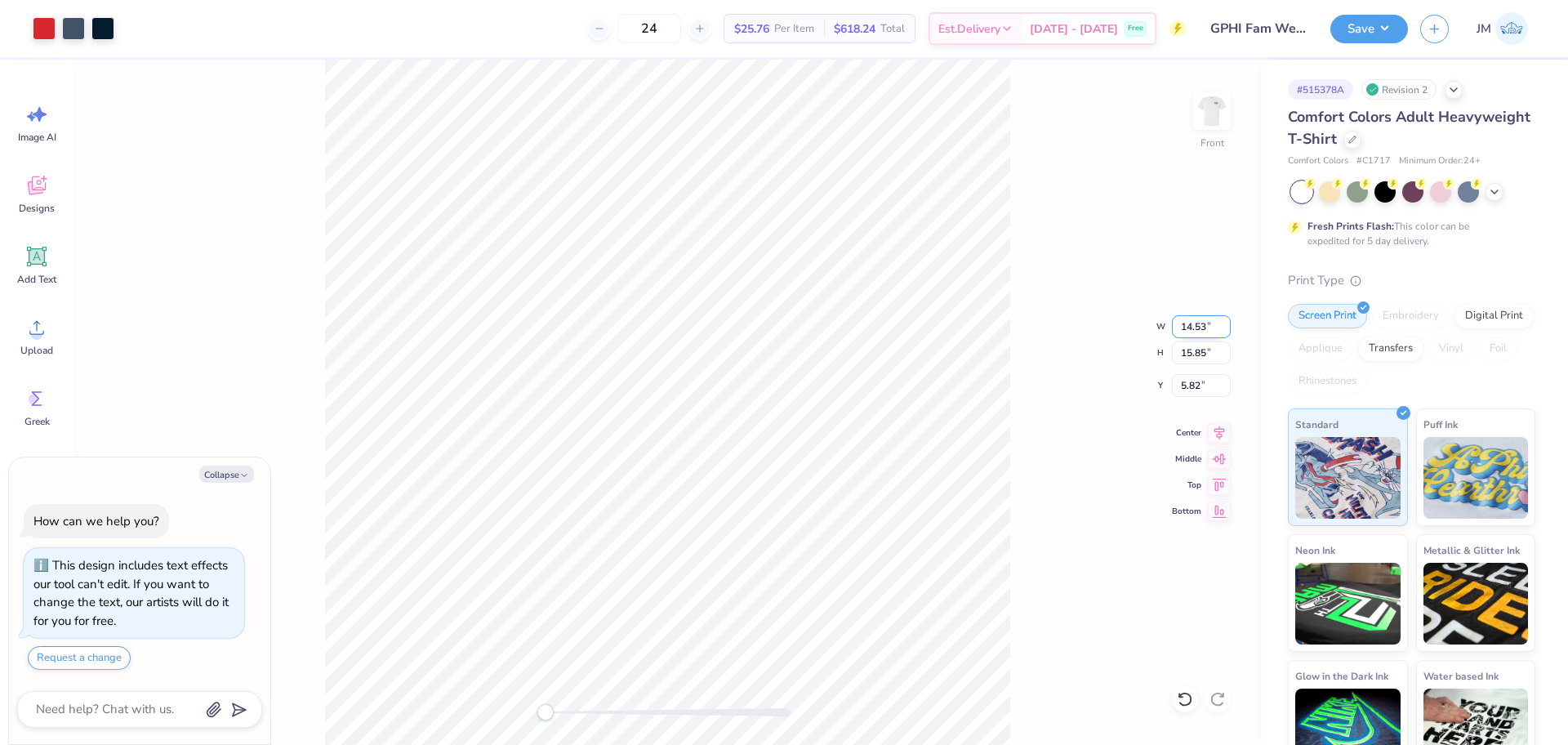
click at [1192, 329] on input "14.53" at bounding box center [1201, 326] width 59 height 23
type input "11.12"
type textarea "x"
click at [1185, 385] on input "7.68" at bounding box center [1201, 384] width 59 height 23
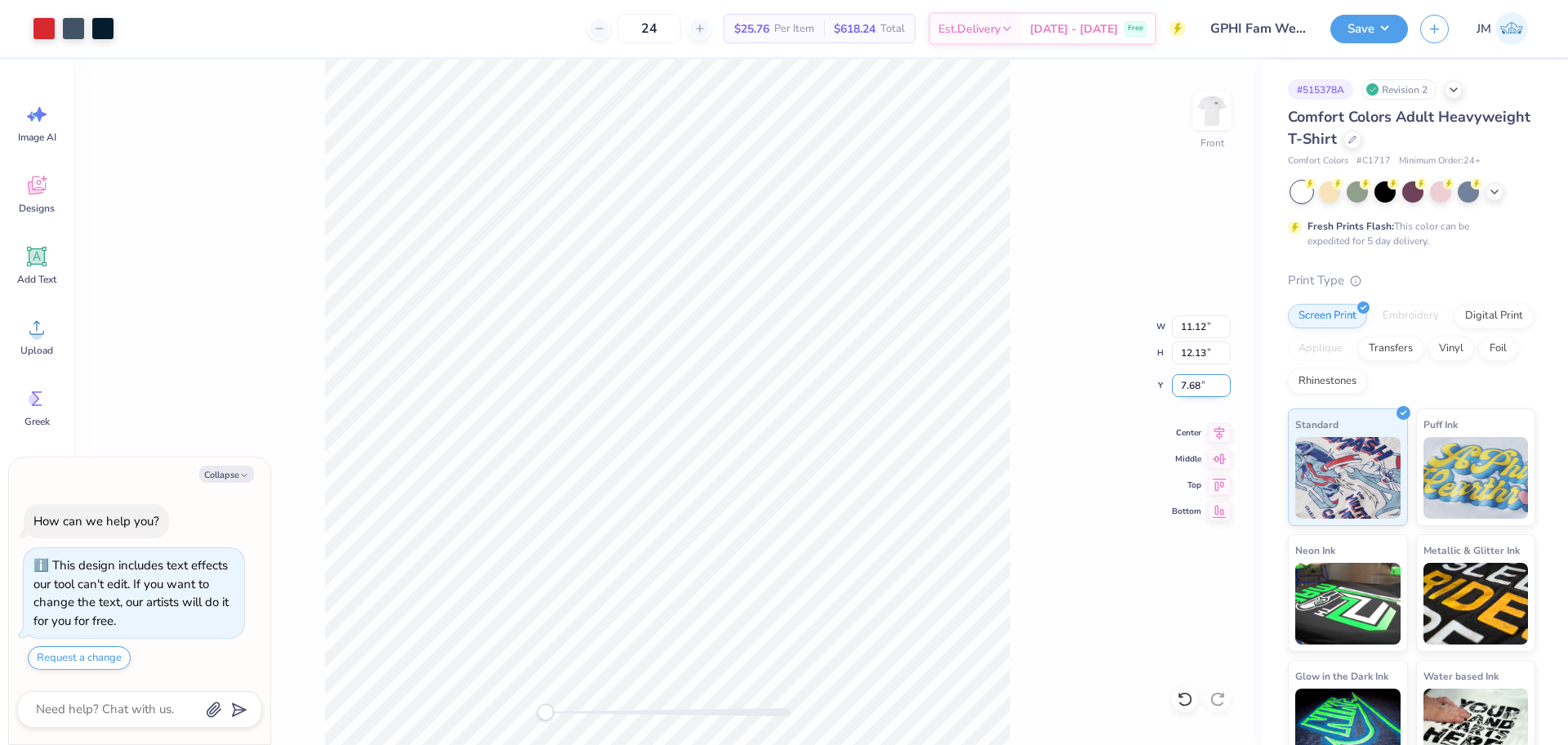
click at [1185, 385] on input "7.68" at bounding box center [1201, 384] width 59 height 23
type input "5.87"
click at [726, 562] on li "Group" at bounding box center [726, 565] width 128 height 32
click at [1361, 36] on button "Save" at bounding box center [1368, 26] width 78 height 29
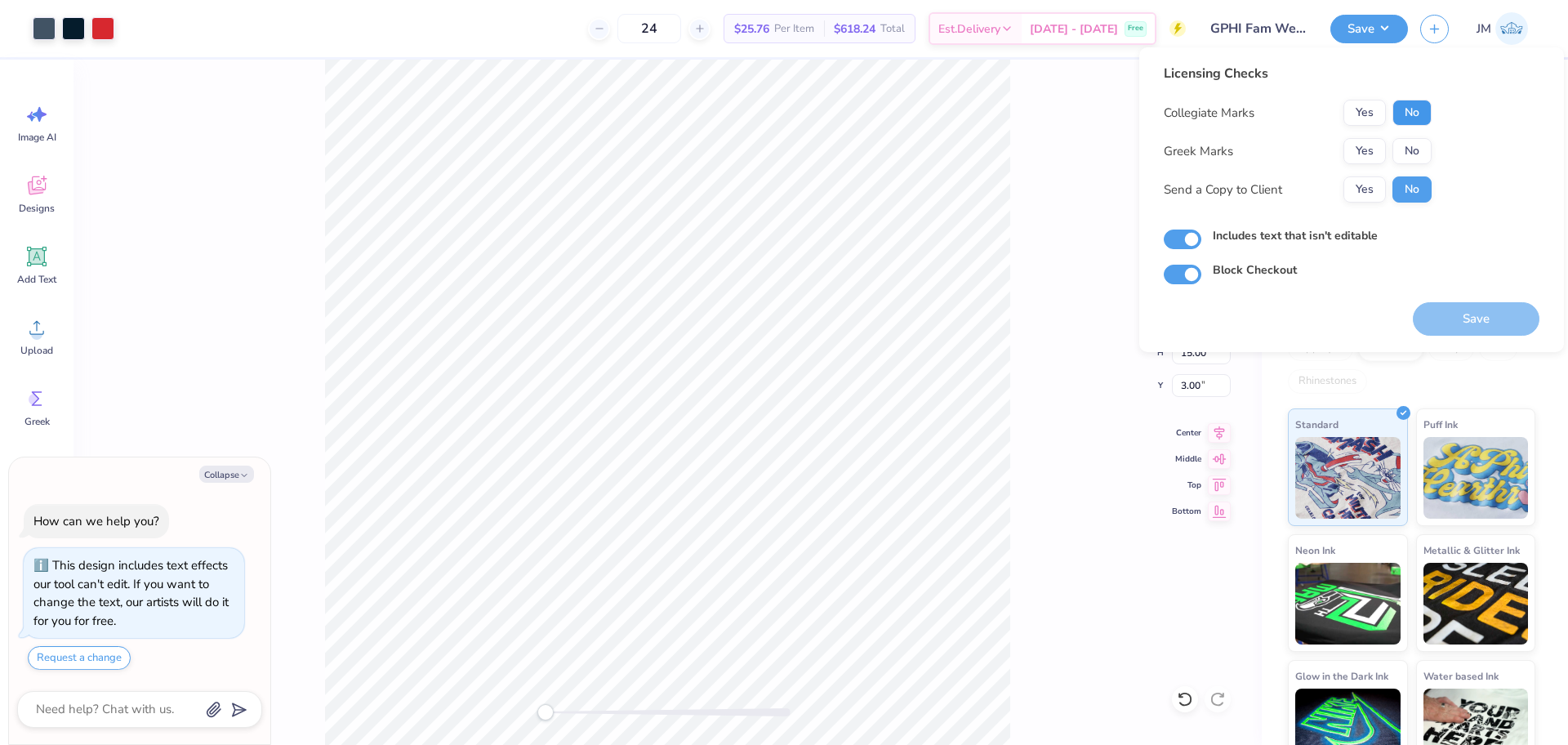
click at [1409, 108] on button "No" at bounding box center [1412, 113] width 40 height 26
click at [1361, 150] on button "Yes" at bounding box center [1363, 151] width 42 height 26
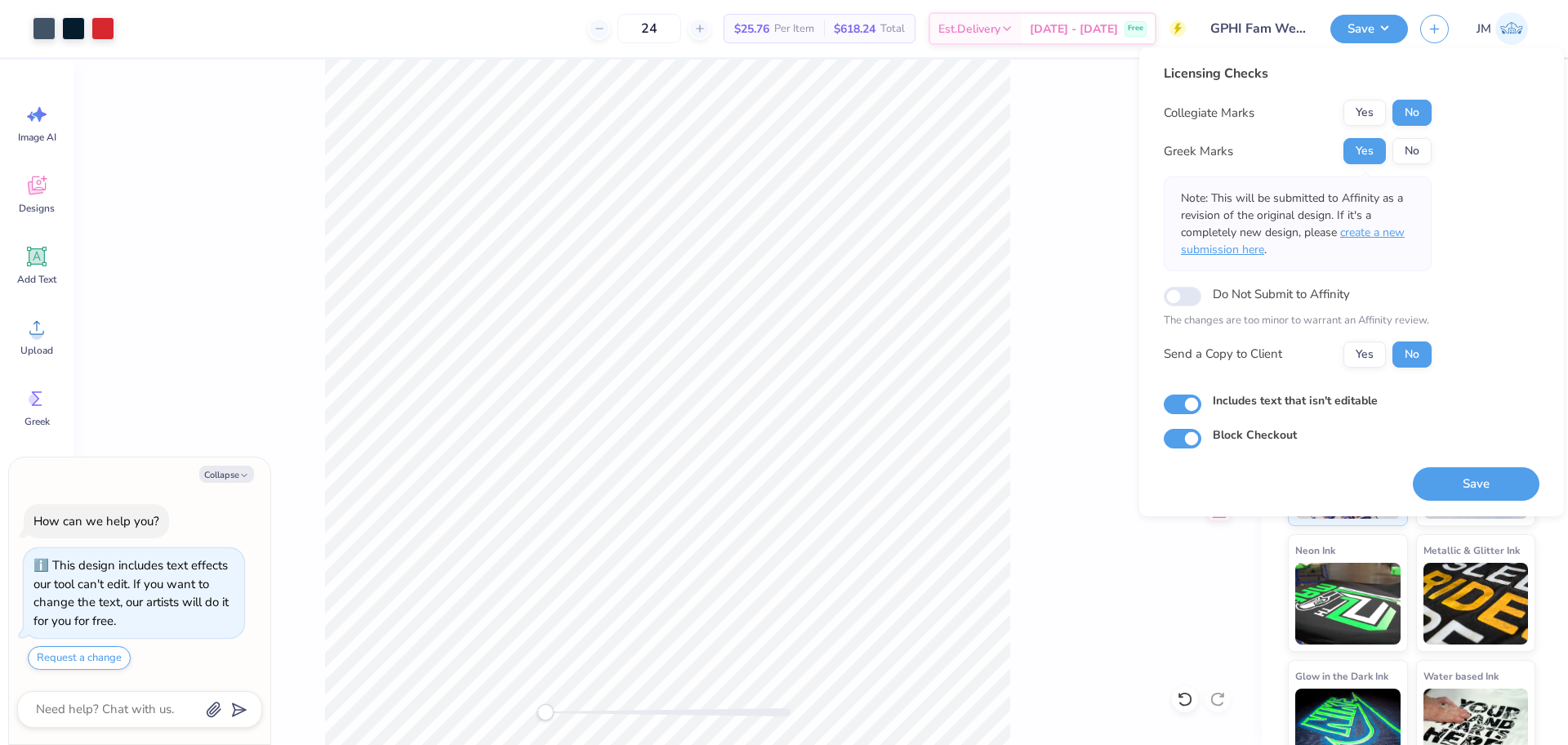
click at [1391, 229] on span "create a new submission here" at bounding box center [1292, 240] width 223 height 33
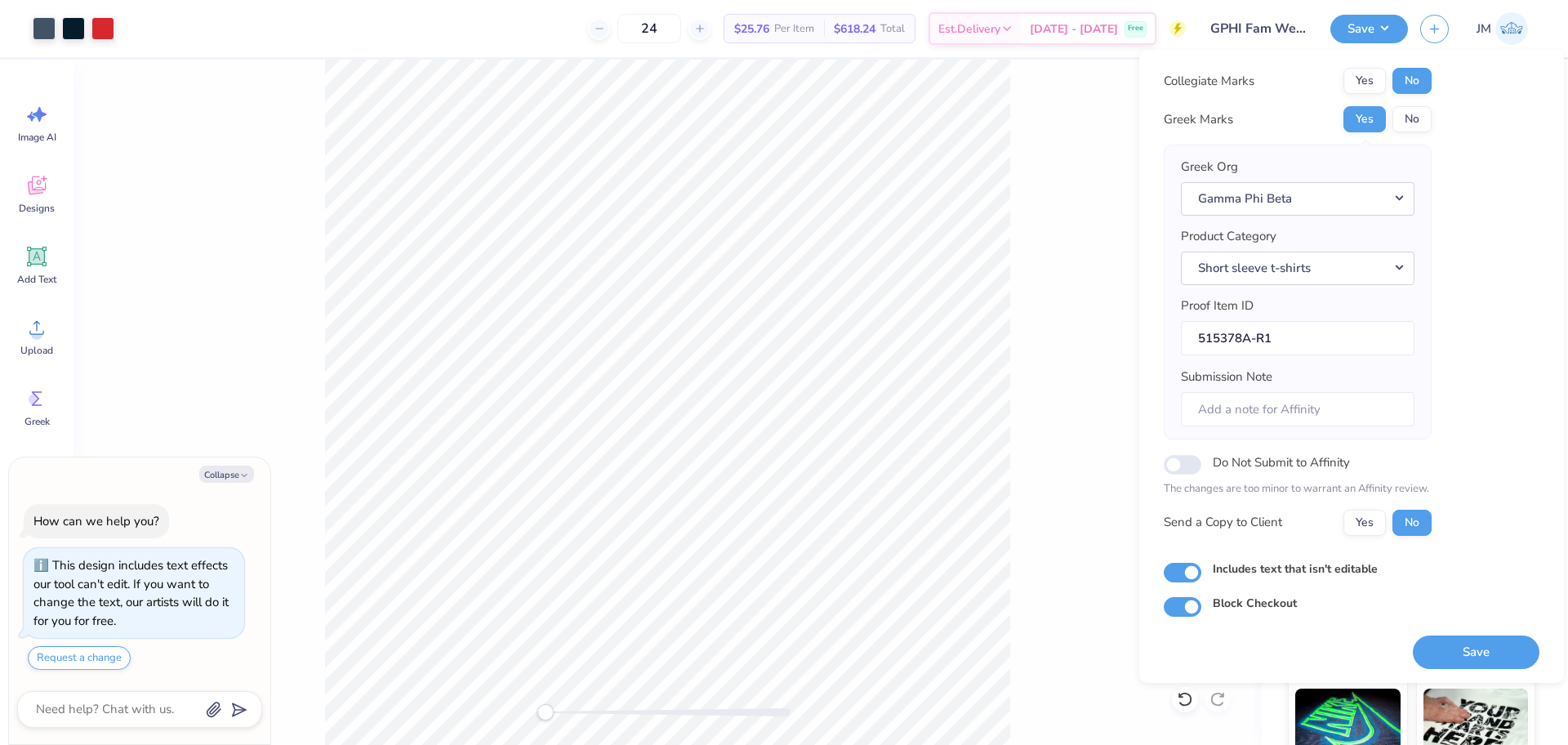
scroll to position [36, 0]
click at [1452, 647] on button "Save" at bounding box center [1476, 650] width 126 height 34
type textarea "x"
